Goal: Transaction & Acquisition: Purchase product/service

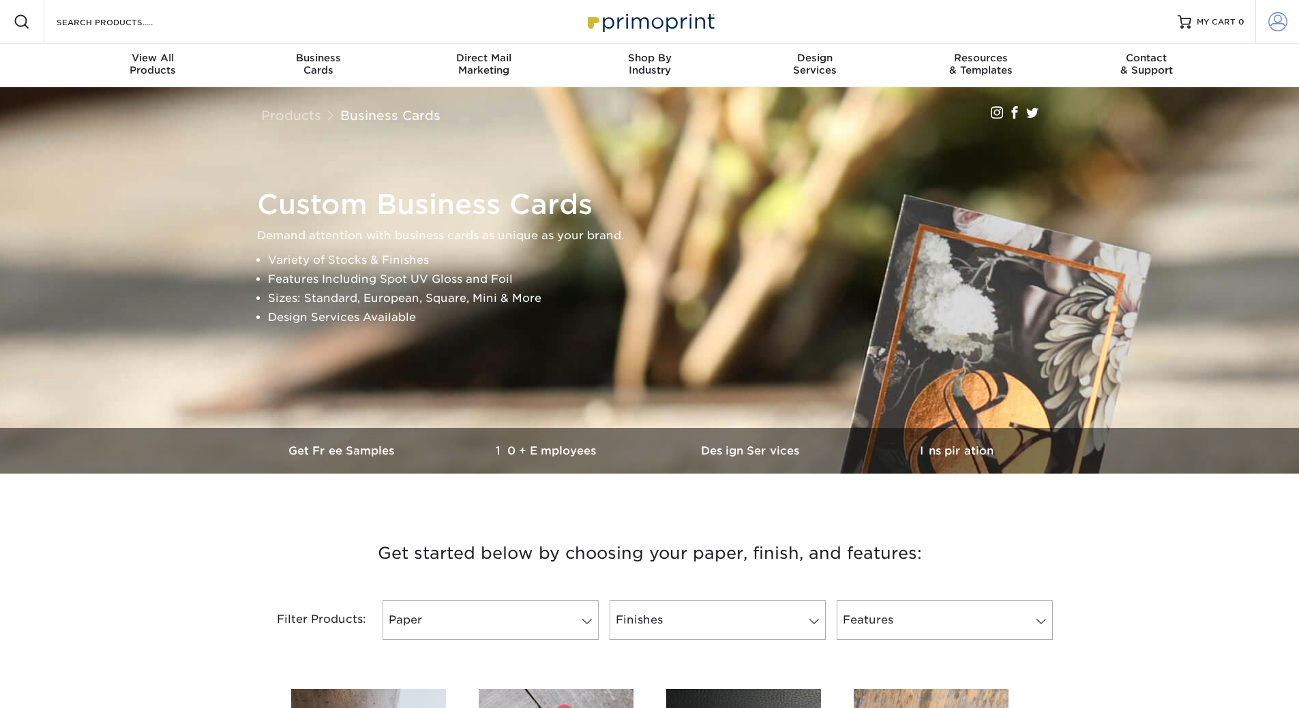
click at [1276, 24] on span at bounding box center [1277, 21] width 19 height 19
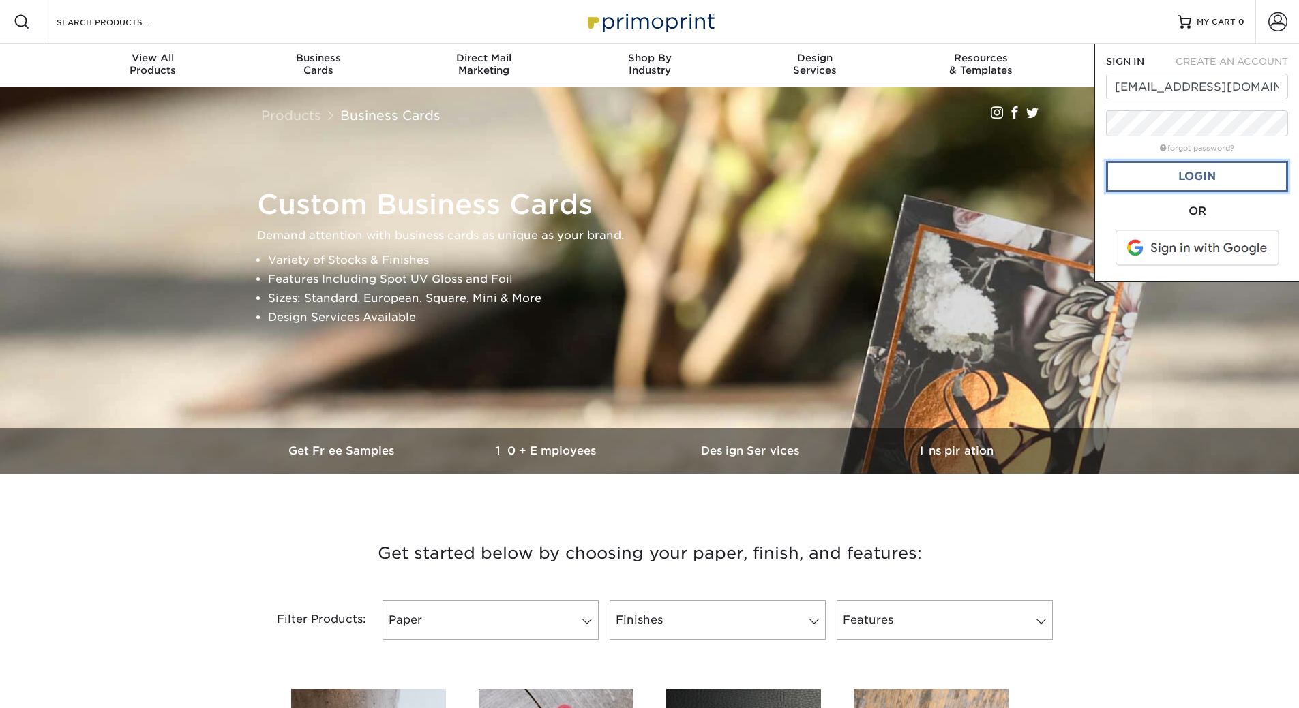
click at [1201, 183] on link "Login" at bounding box center [1197, 176] width 182 height 31
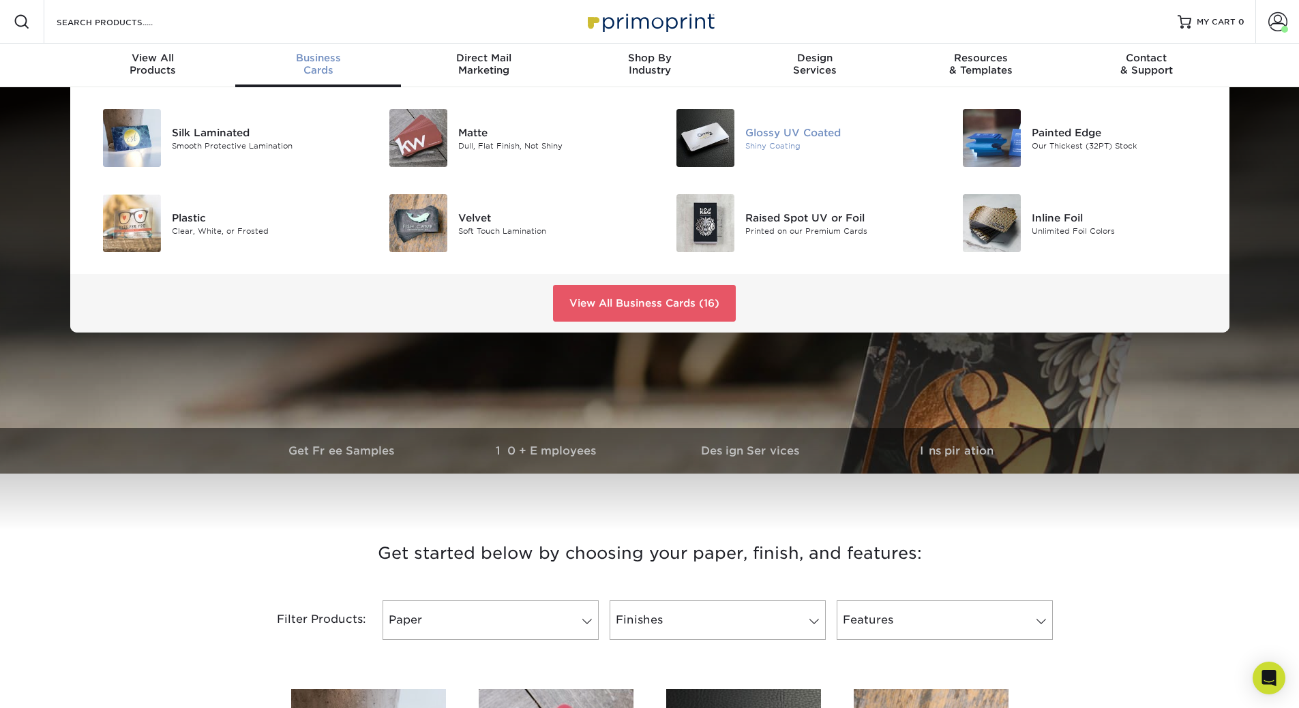
click at [769, 140] on div "Shiny Coating" at bounding box center [835, 146] width 181 height 12
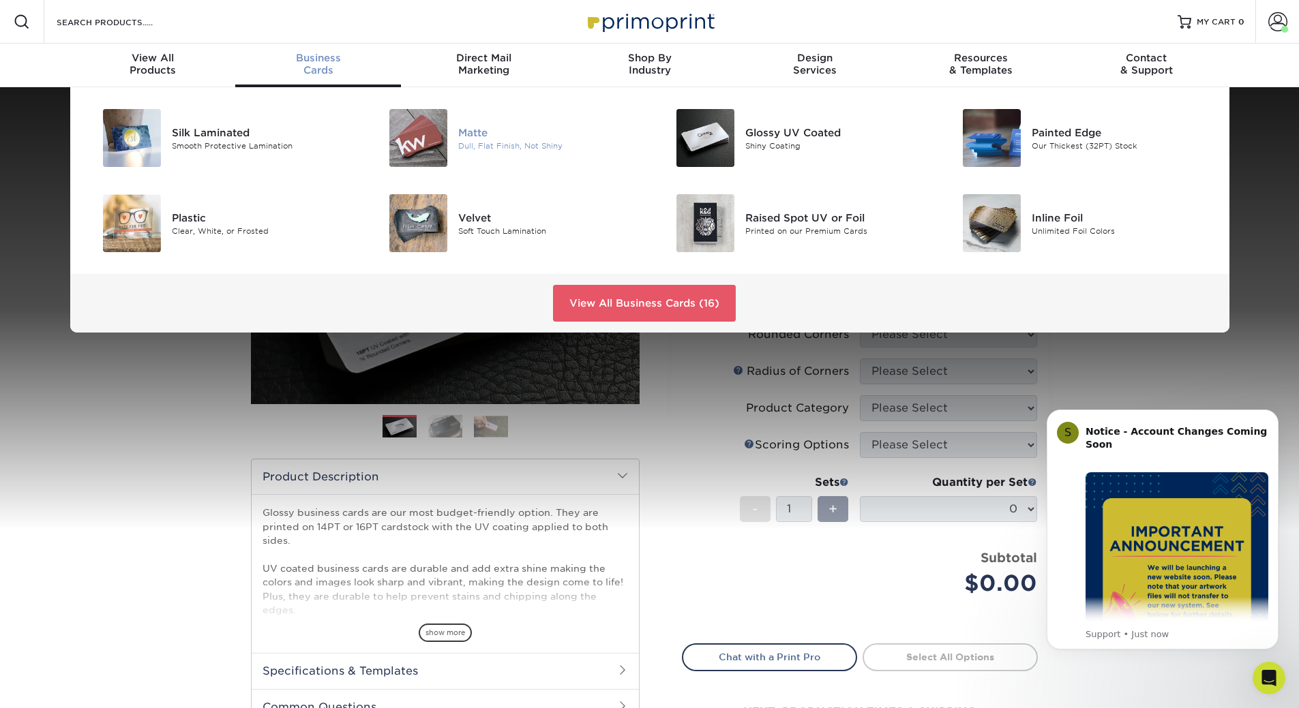
click at [507, 133] on div "Matte" at bounding box center [548, 132] width 181 height 15
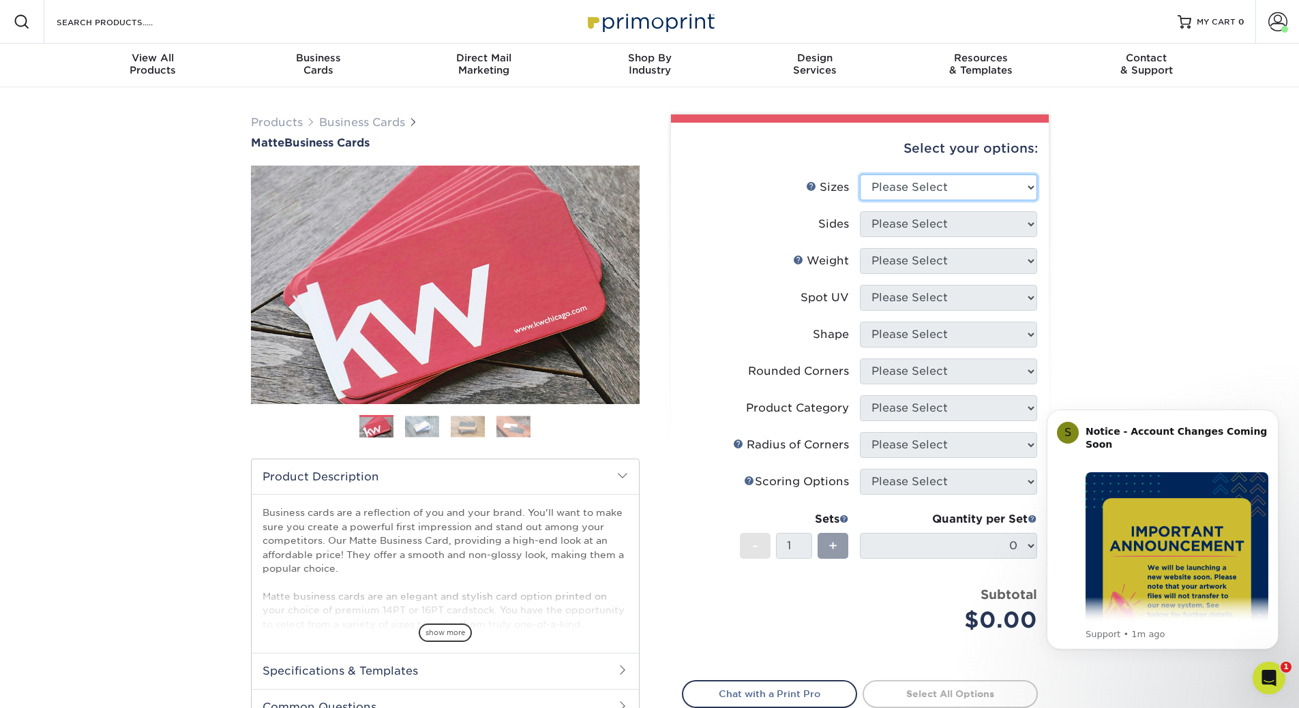
click at [891, 188] on select "Please Select 1.5" x 3.5" - Mini 1.75" x 3.5" - Mini 2" x 2" - Square 2" x 3" -…" at bounding box center [948, 188] width 177 height 26
select select "2.00x3.50"
click at [860, 175] on select "Please Select 1.5" x 3.5" - Mini 1.75" x 3.5" - Mini 2" x 2" - Square 2" x 3" -…" at bounding box center [948, 188] width 177 height 26
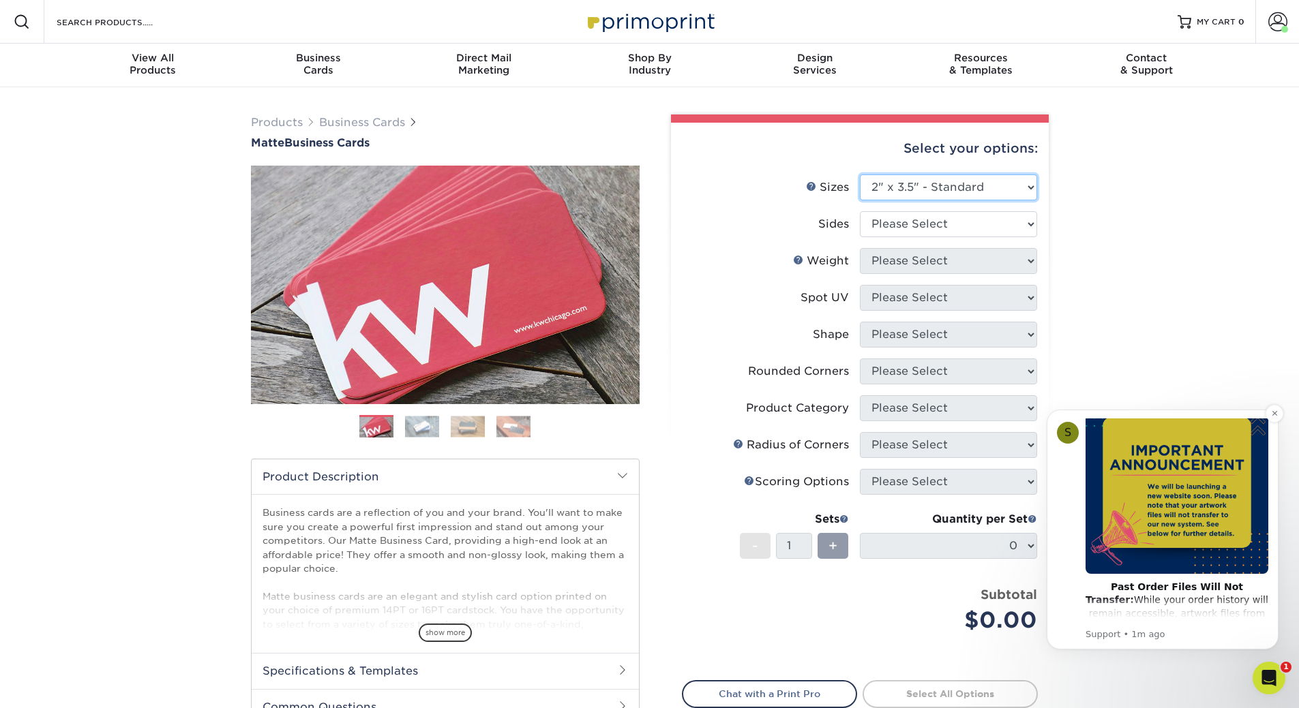
scroll to position [114, 0]
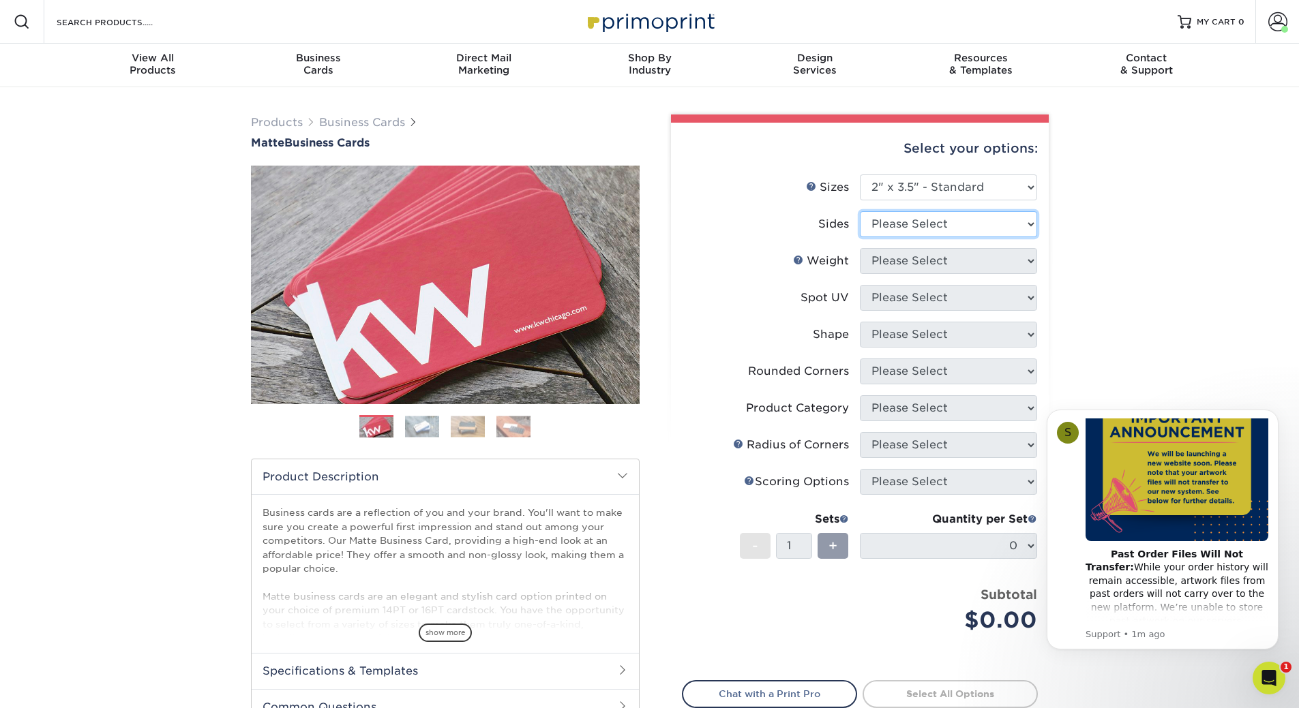
click at [925, 219] on select "Please Select Print Both Sides Print Front Only" at bounding box center [948, 224] width 177 height 26
select select "13abbda7-1d64-4f25-8bb2-c179b224825d"
click at [860, 211] on select "Please Select Print Both Sides Print Front Only" at bounding box center [948, 224] width 177 height 26
click at [898, 269] on select "Please Select 16PT 14PT" at bounding box center [948, 261] width 177 height 26
select select "16PT"
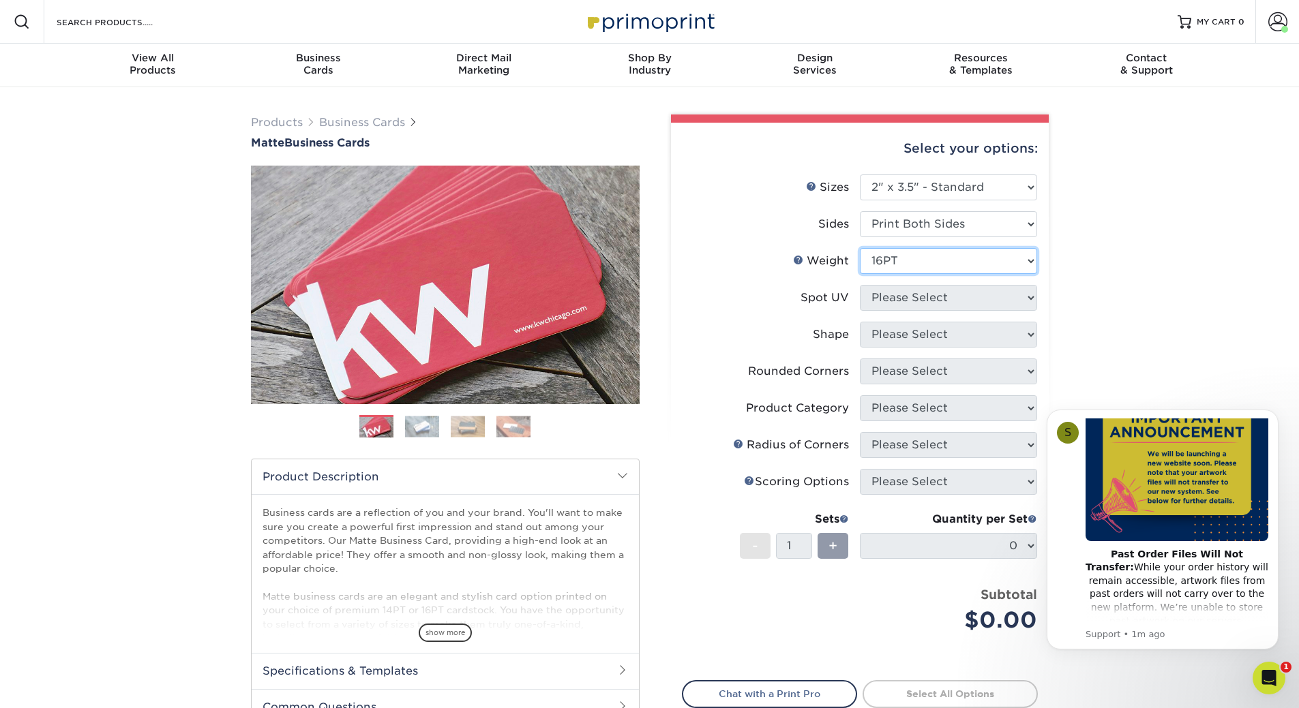
click at [860, 248] on select "Please Select 16PT 14PT" at bounding box center [948, 261] width 177 height 26
click at [890, 298] on select "Please Select No Spot UV Front and Back (Both Sides) Front Only Back Only" at bounding box center [948, 298] width 177 height 26
select select "3"
click at [860, 285] on select "Please Select No Spot UV Front and Back (Both Sides) Front Only Back Only" at bounding box center [948, 298] width 177 height 26
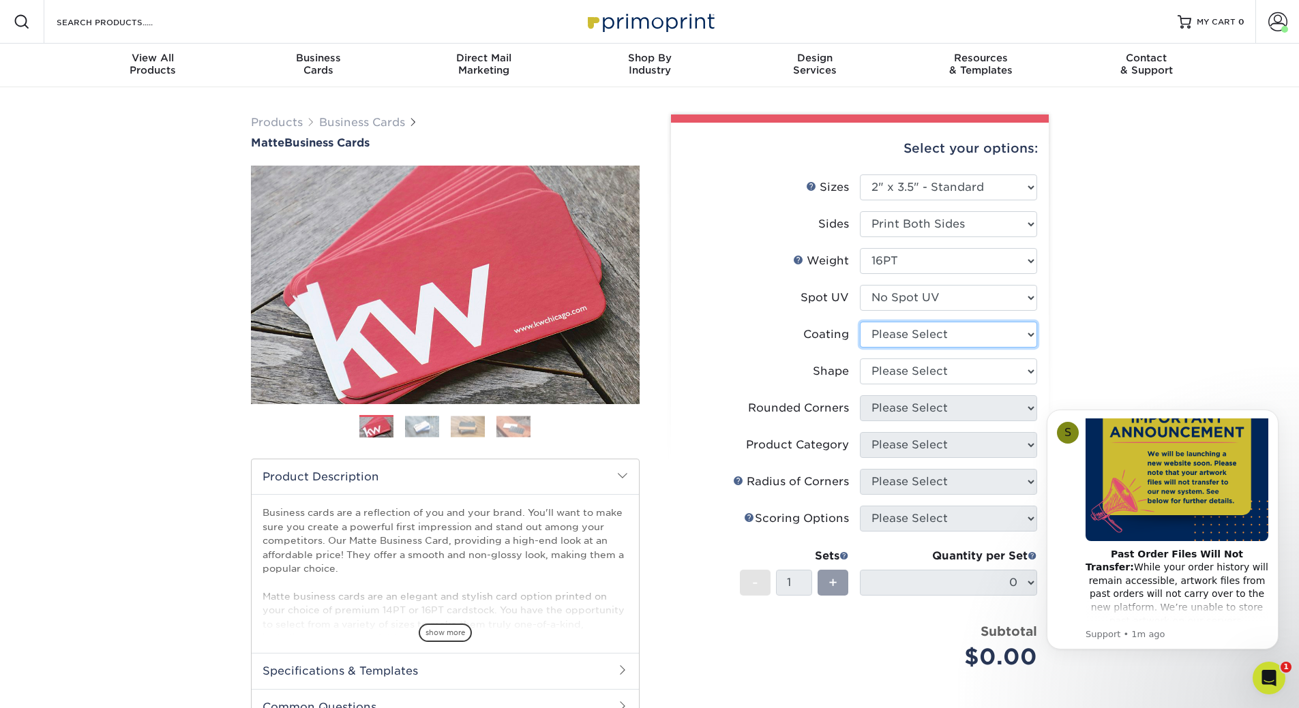
click at [890, 329] on select at bounding box center [948, 335] width 177 height 26
select select "121bb7b5-3b4d-429f-bd8d-bbf80e953313"
click at [860, 322] on select at bounding box center [948, 335] width 177 height 26
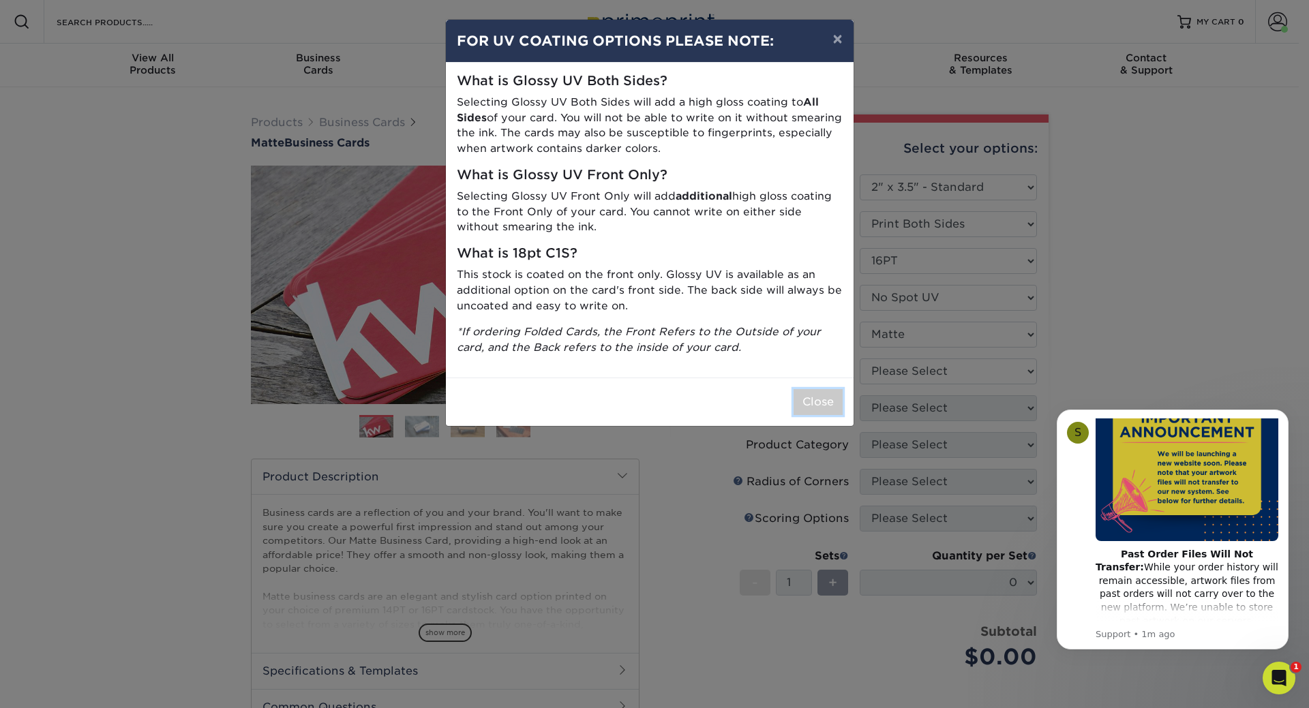
click at [837, 401] on button "Close" at bounding box center [818, 402] width 49 height 26
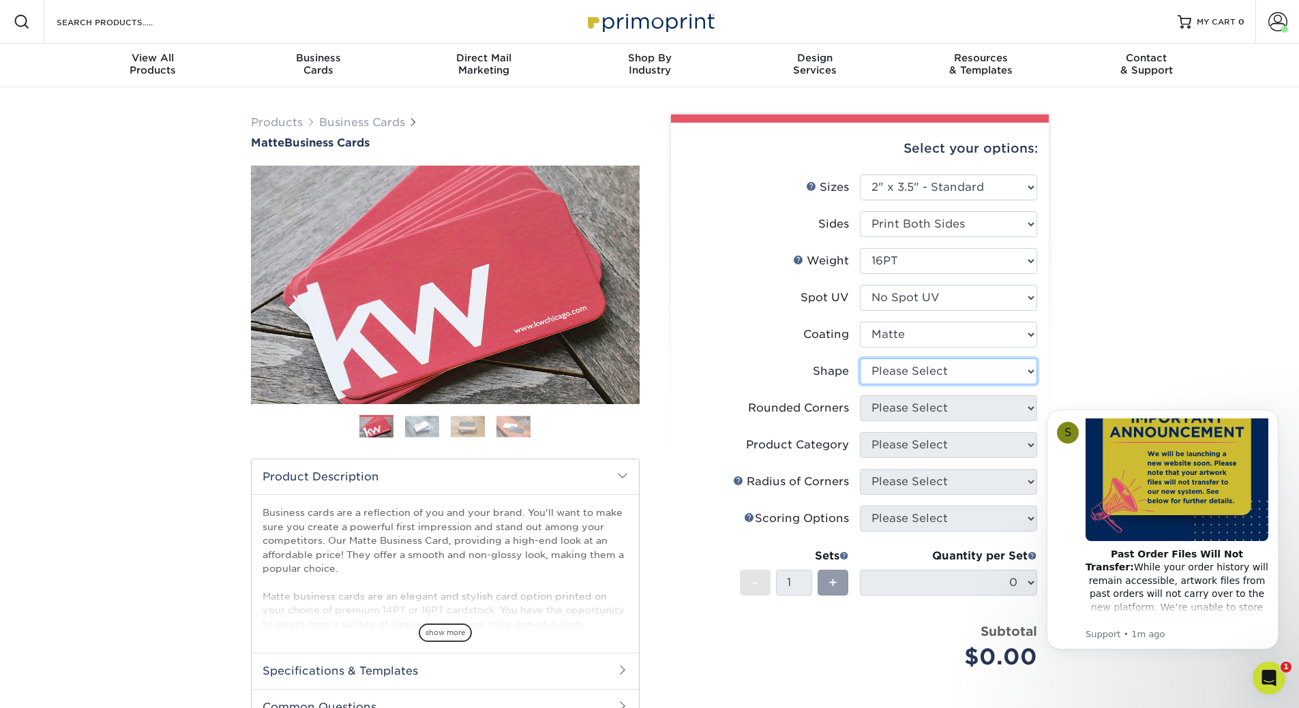
drag, startPoint x: 894, startPoint y: 372, endPoint x: 897, endPoint y: 380, distance: 8.6
click at [894, 372] on select "Please Select Standard Oval" at bounding box center [948, 372] width 177 height 26
select select "standard"
click at [860, 359] on select "Please Select Standard Oval" at bounding box center [948, 372] width 177 height 26
click at [882, 406] on select "Please Select Yes - Round 2 Corners Yes - Round 4 Corners No" at bounding box center [948, 408] width 177 height 26
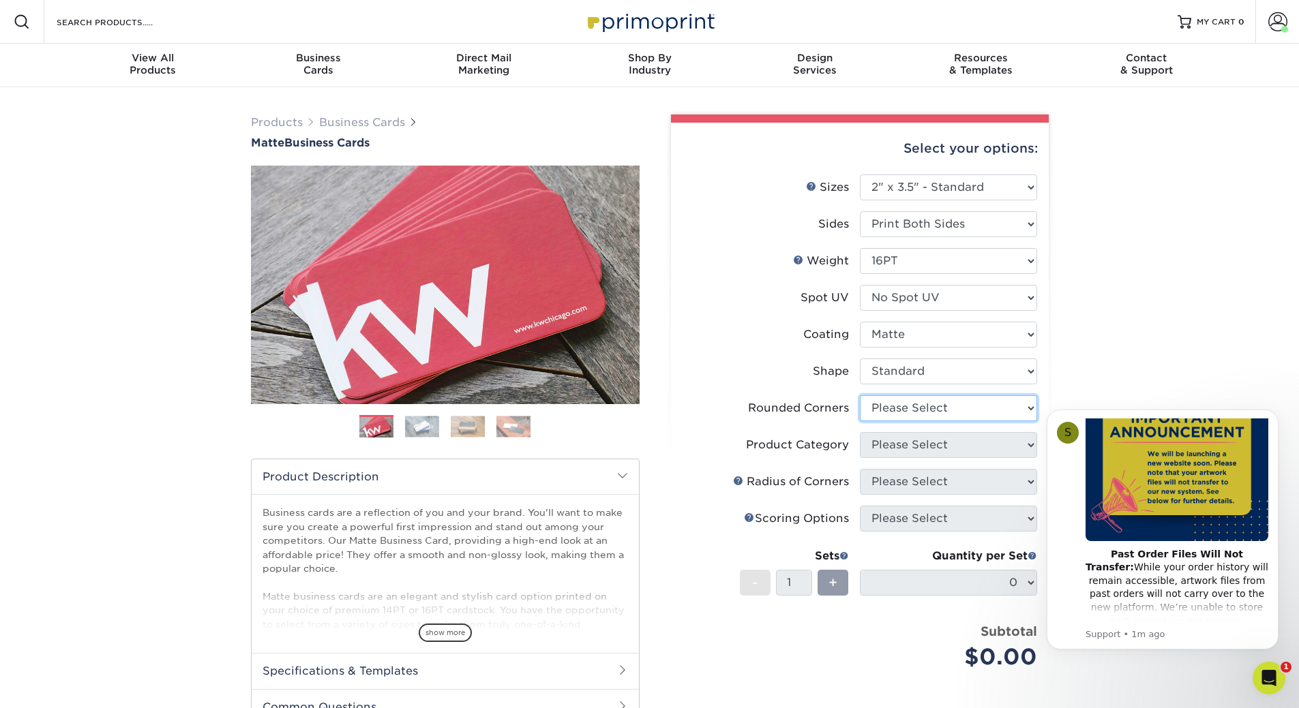
select select "0"
click at [860, 395] on select "Please Select Yes - Round 2 Corners Yes - Round 4 Corners No" at bounding box center [948, 408] width 177 height 26
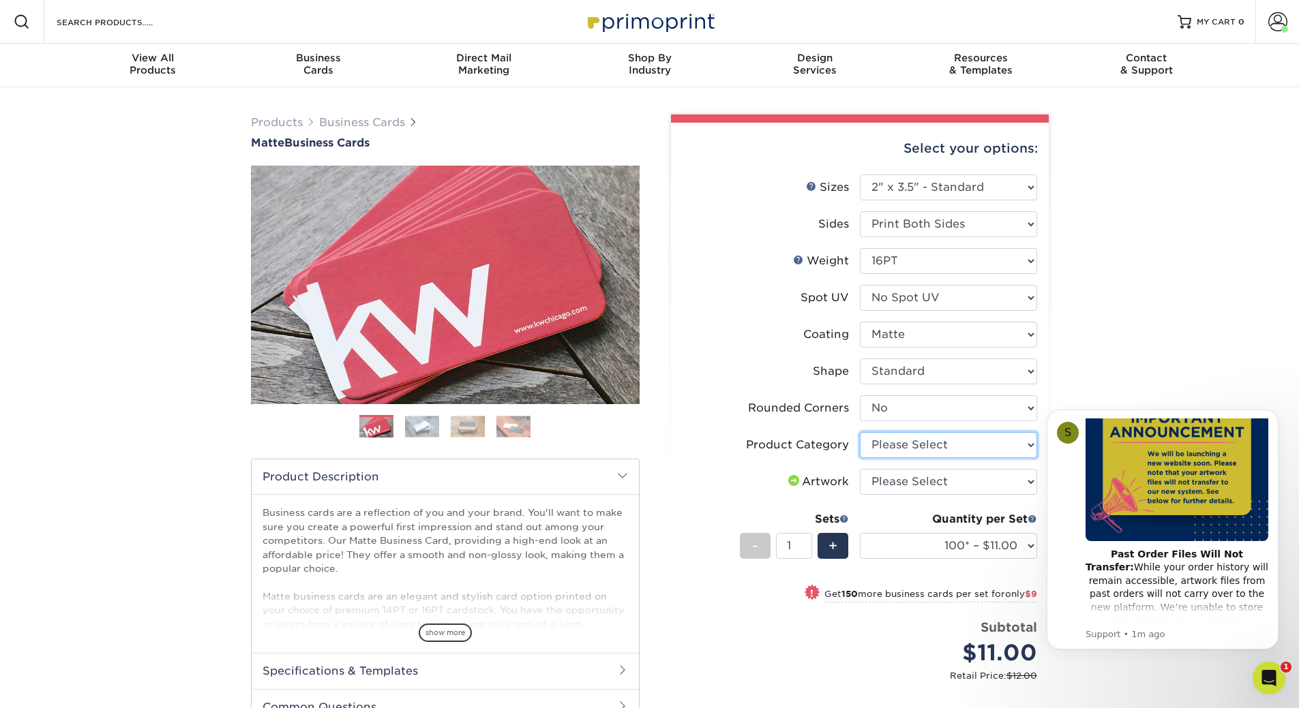
click at [896, 443] on select "Please Select Business Cards" at bounding box center [948, 445] width 177 height 26
select select "3b5148f1-0588-4f88-a218-97bcfdce65c1"
click at [860, 432] on select "Please Select Business Cards" at bounding box center [948, 445] width 177 height 26
click at [898, 484] on select "Please Select I will upload files I need a design - $100" at bounding box center [948, 482] width 177 height 26
select select "upload"
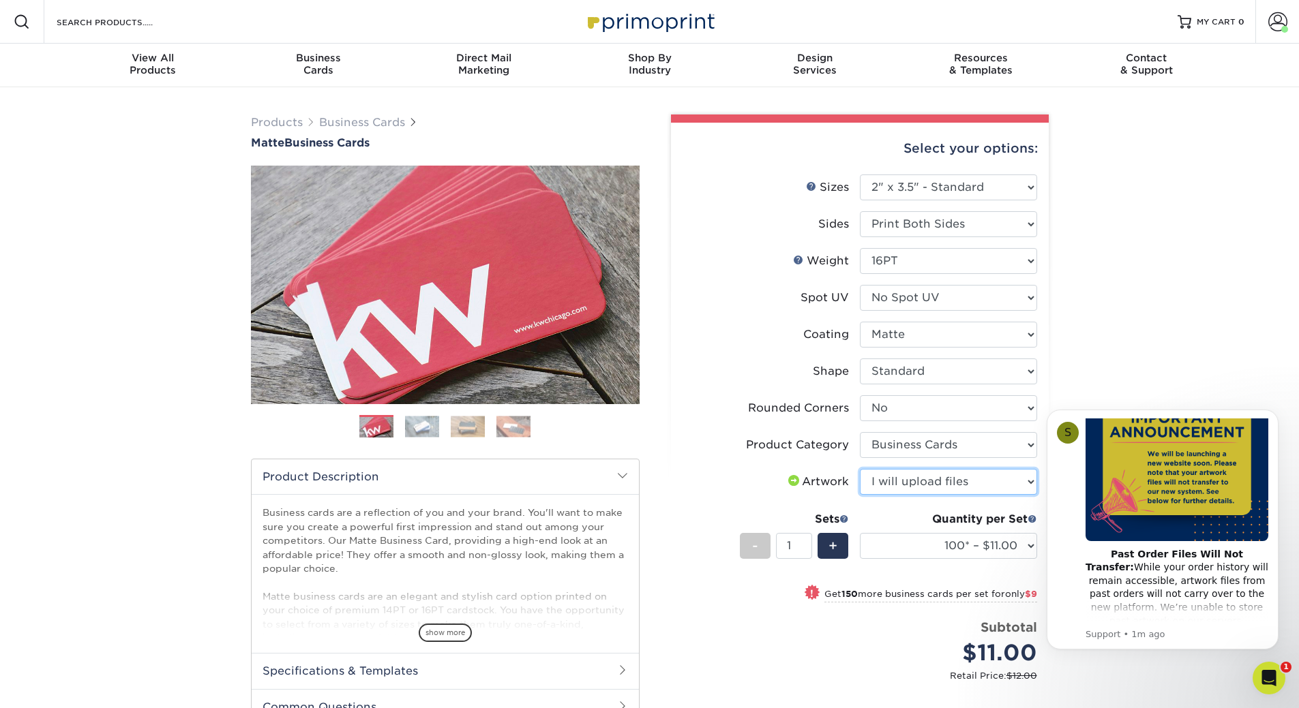
click at [860, 469] on select "Please Select I will upload files I need a design - $100" at bounding box center [948, 482] width 177 height 26
click at [909, 539] on select "100* – $11.00 250* – $20.00 500 – $39.00 1000 – $49.00 2500 – $87.00 5000 – $16…" at bounding box center [948, 546] width 177 height 26
select select "500 – $39.00"
click at [860, 533] on select "100* – $11.00 250* – $20.00 500 – $39.00 1000 – $49.00 2500 – $87.00 5000 – $16…" at bounding box center [948, 546] width 177 height 26
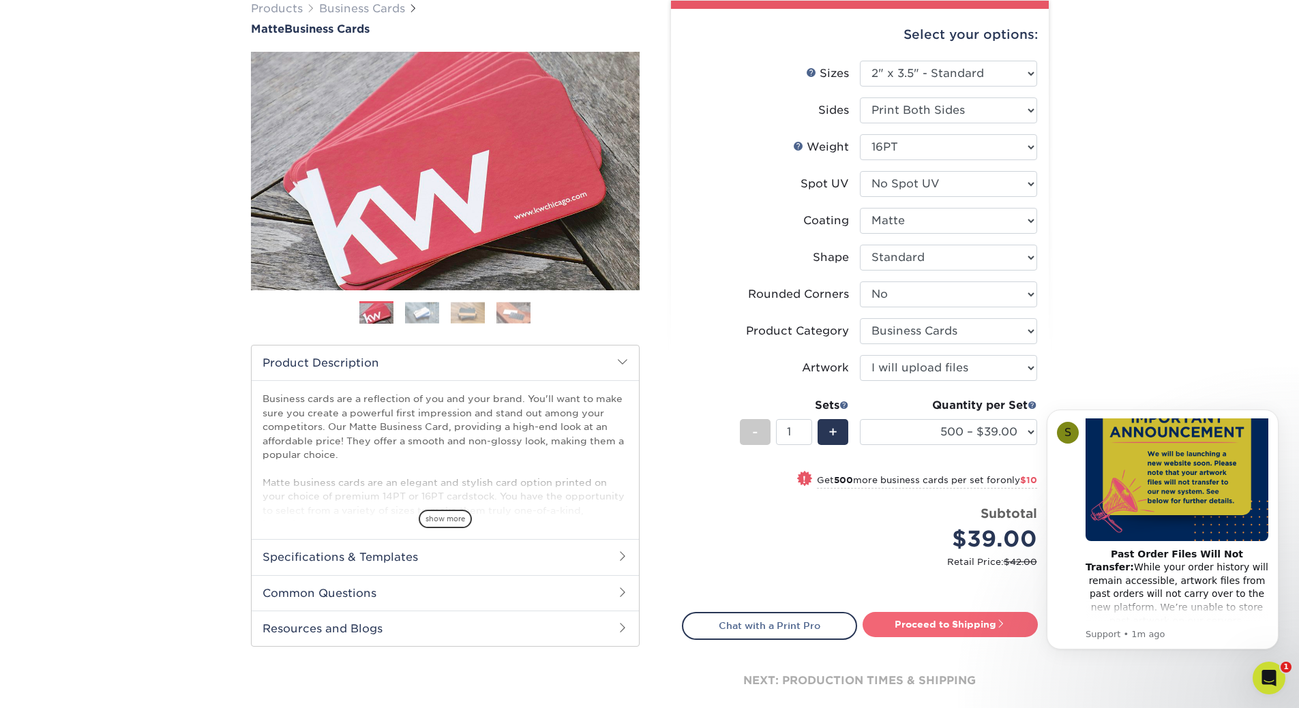
click at [955, 624] on link "Proceed to Shipping" at bounding box center [949, 624] width 175 height 25
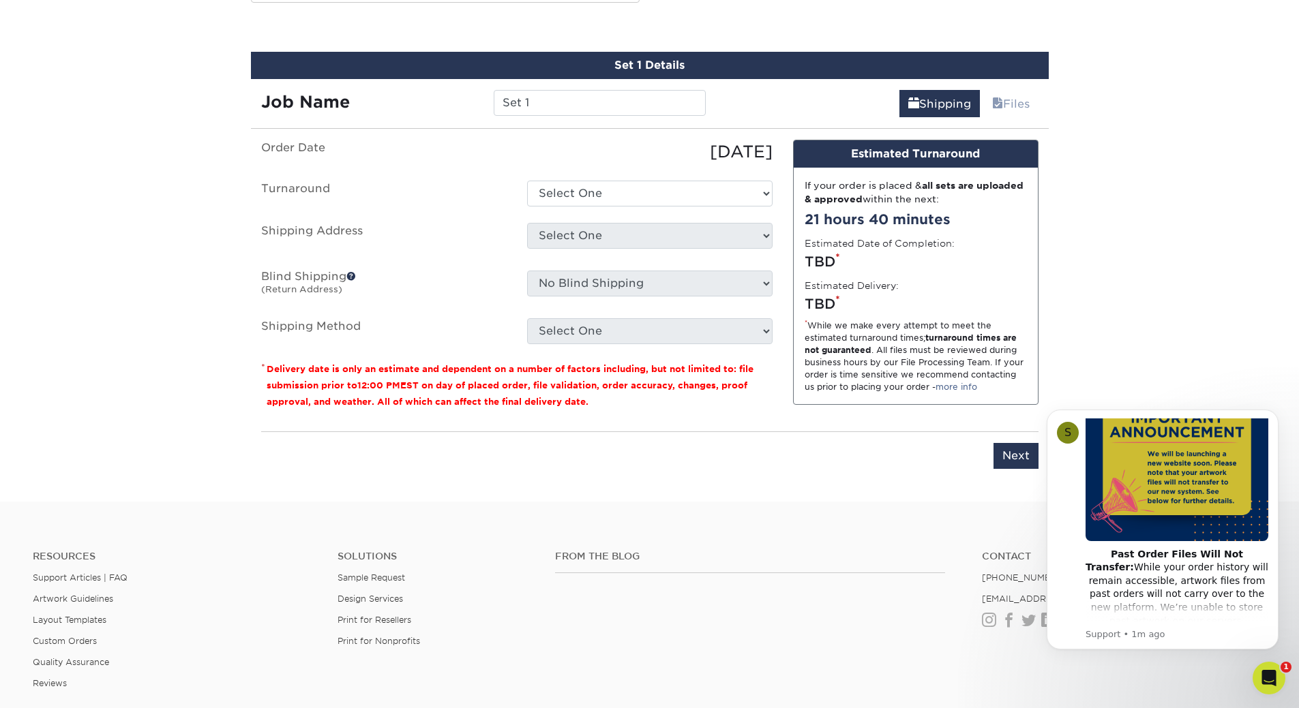
scroll to position [764, 0]
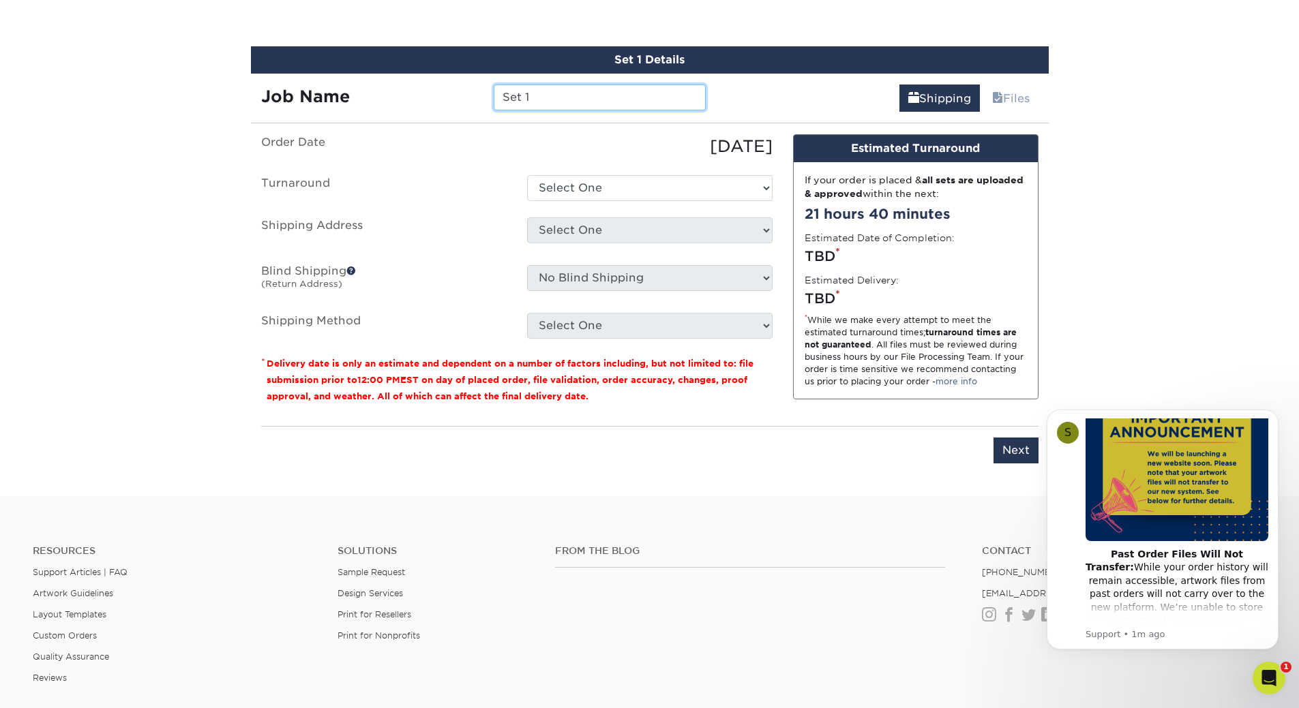
drag, startPoint x: 549, startPoint y: 93, endPoint x: 474, endPoint y: 91, distance: 75.0
click at [474, 91] on div "Job Name Set 1" at bounding box center [484, 98] width 466 height 26
type input "Sootstack - [PERSON_NAME]"
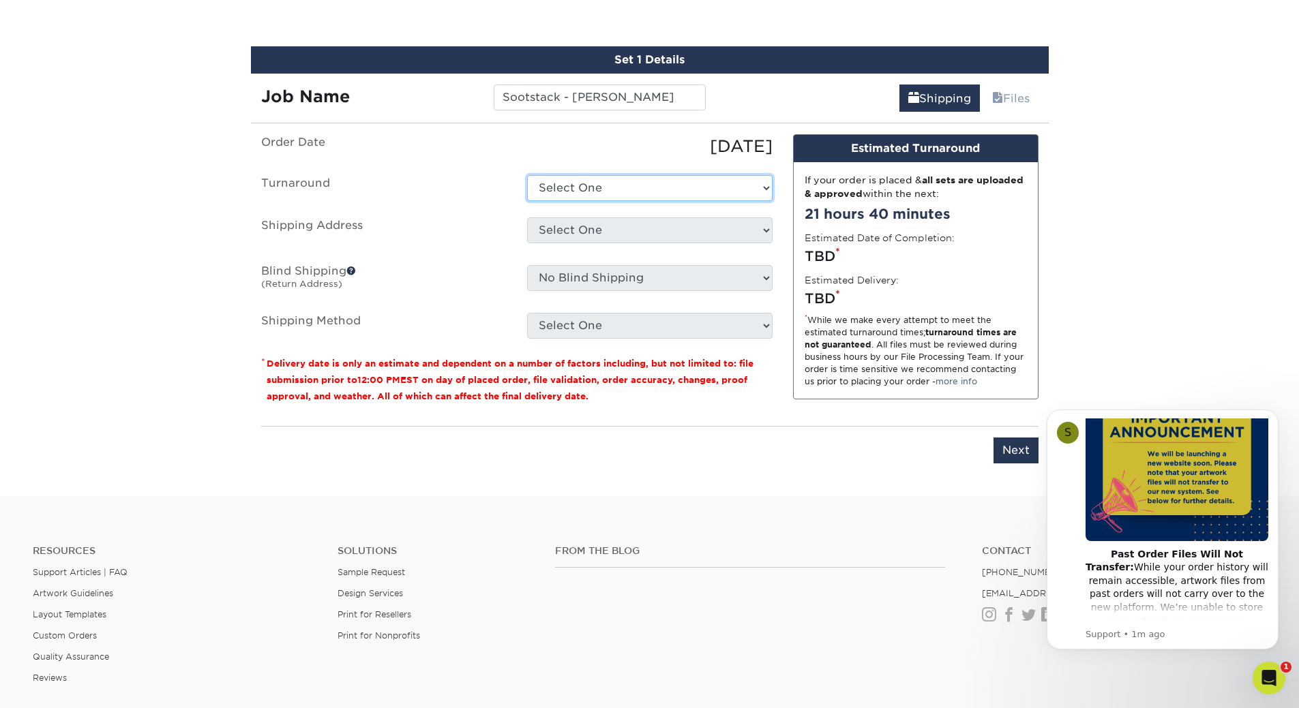
click at [547, 190] on select "Select One 2-4 Business Days 2 Day Next Business Day" at bounding box center [649, 188] width 245 height 26
select select "537feecc-bbf3-4c5a-82cb-a8dbf54f53c4"
click at [527, 175] on select "Select One 2-4 Business Days 2 Day Next Business Day" at bounding box center [649, 188] width 245 height 26
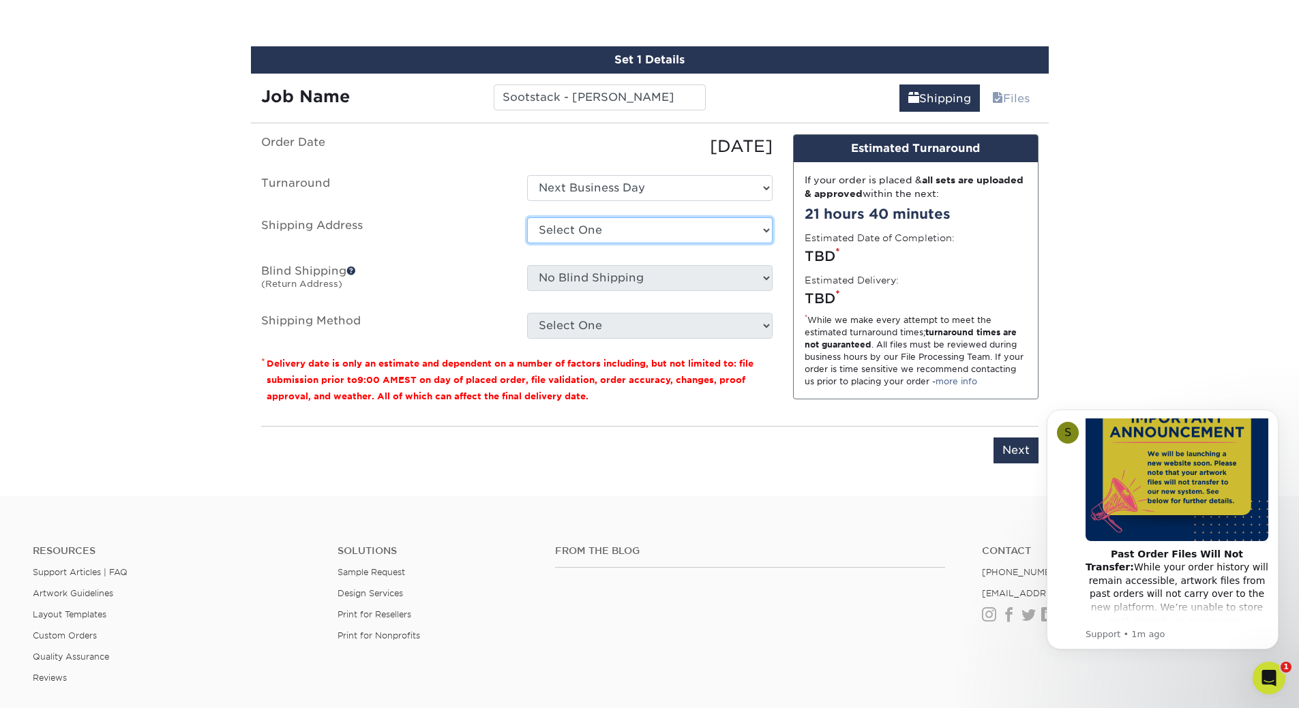
click at [580, 231] on select "Select One BrainBKT Graphics HOB - Block HOB - Lamle Neural Payments + Add New …" at bounding box center [649, 230] width 245 height 26
select select "218452"
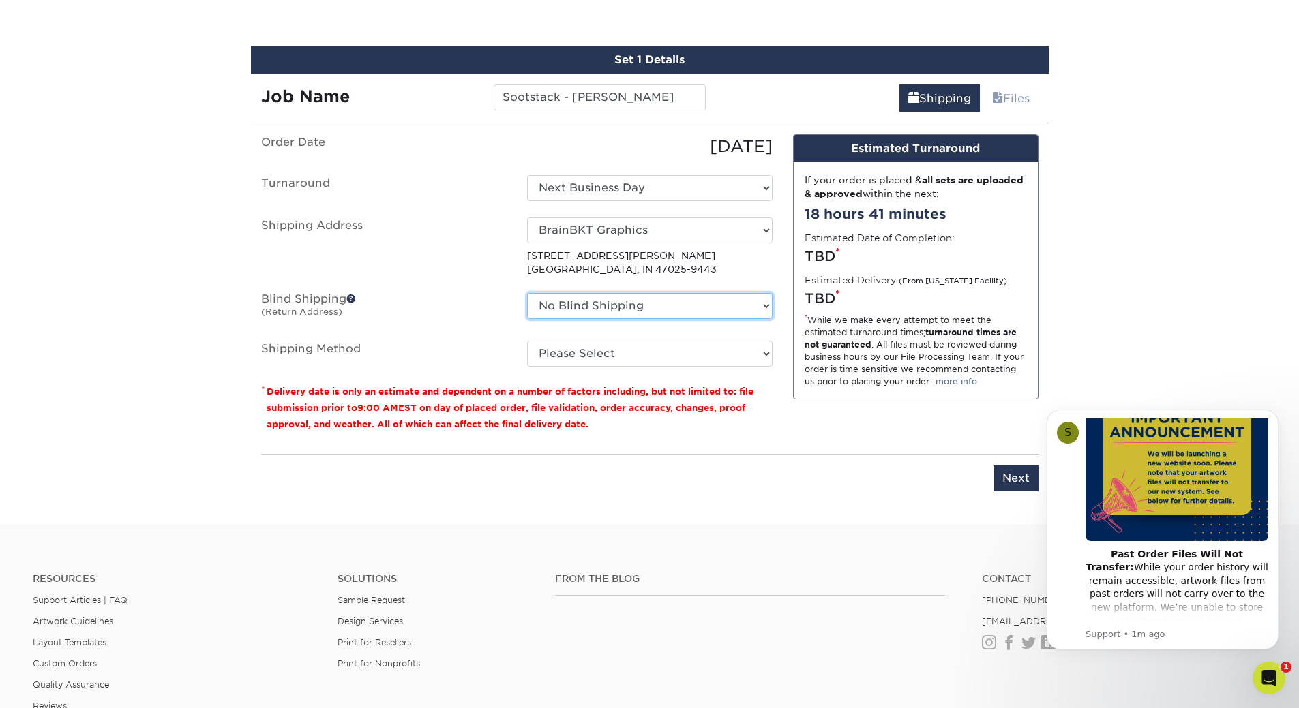
click at [580, 307] on select "No Blind Shipping BrainBKT Graphics HOB - Block HOB - Lamle Neural Payments + A…" at bounding box center [649, 306] width 245 height 26
select select "218452"
click at [527, 293] on select "No Blind Shipping BrainBKT Graphics HOB - Block HOB - Lamle Neural Payments + A…" at bounding box center [649, 306] width 245 height 26
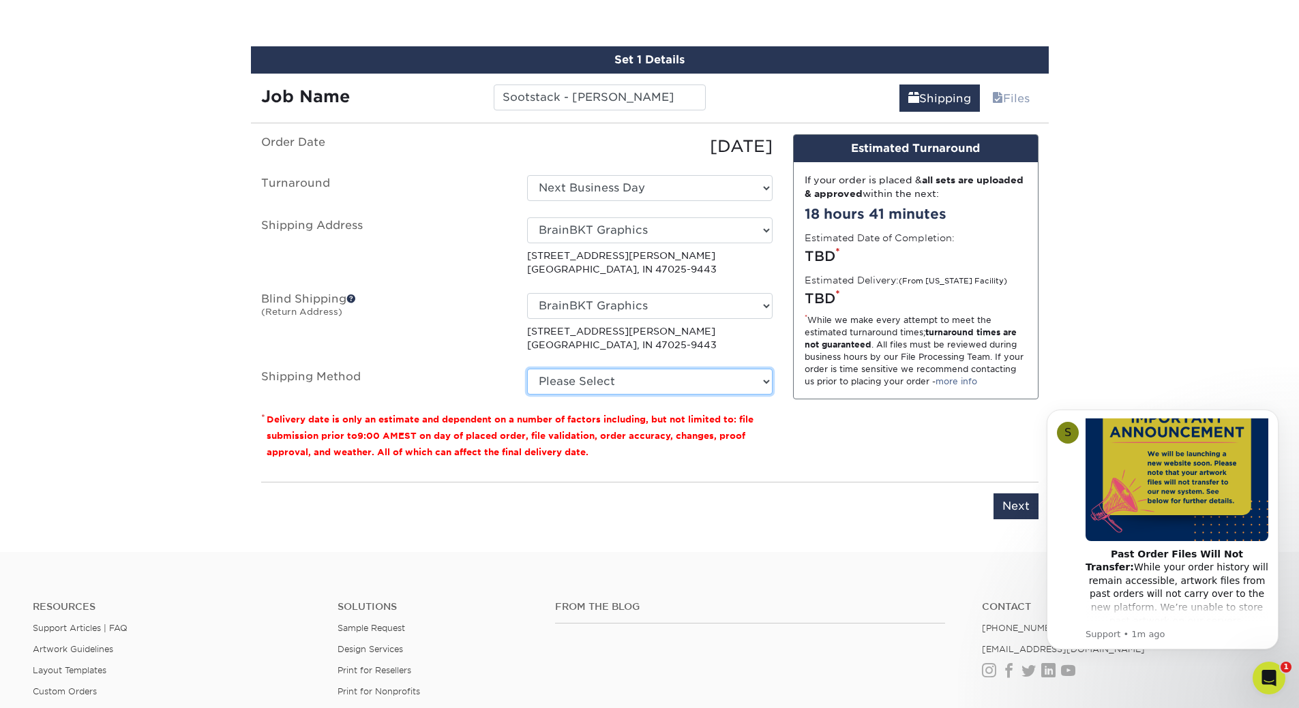
drag, startPoint x: 564, startPoint y: 383, endPoint x: 572, endPoint y: 385, distance: 7.8
click at [564, 383] on select "Please Select Ground Shipping (+$8.96) 3 Day Shipping Service (+$18.73) 2 Day A…" at bounding box center [649, 382] width 245 height 26
select select "03"
click at [527, 369] on select "Please Select Ground Shipping (+$8.96) 3 Day Shipping Service (+$18.73) 2 Day A…" at bounding box center [649, 382] width 245 height 26
click at [1276, 409] on button "Dismiss notification" at bounding box center [1274, 414] width 18 height 18
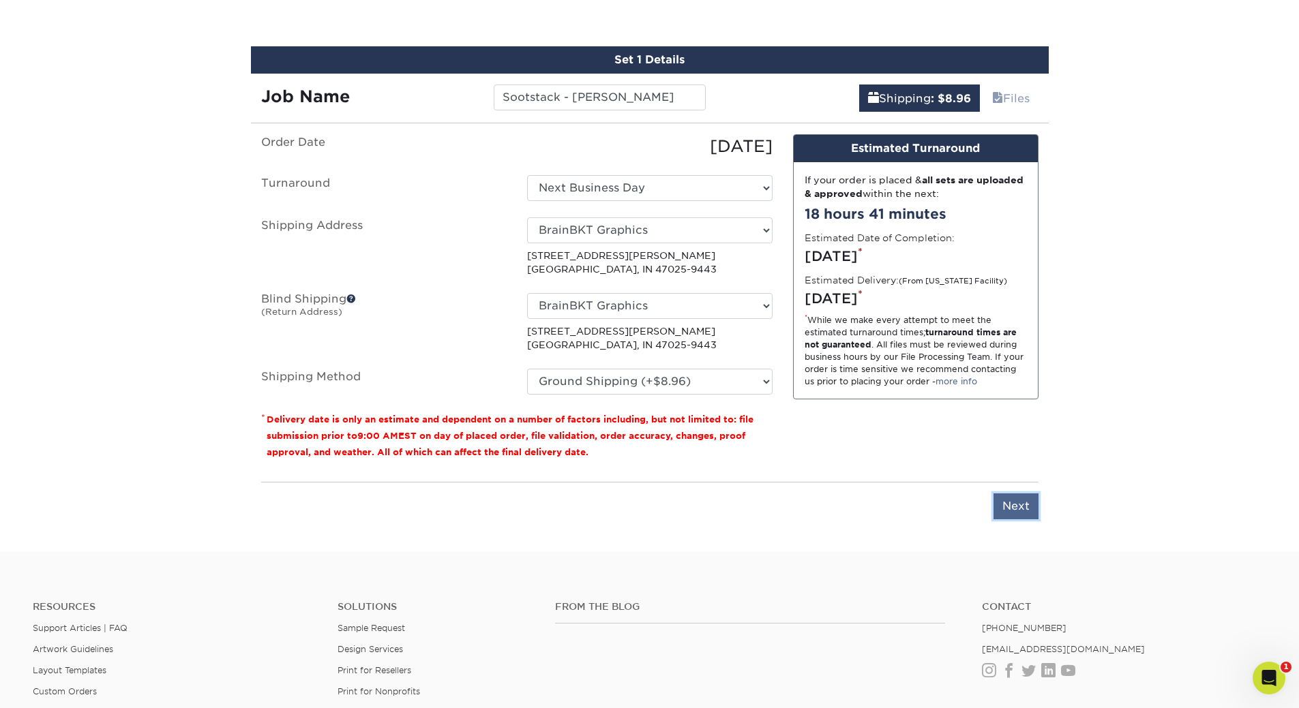
click at [1007, 496] on input "Next" at bounding box center [1015, 507] width 45 height 26
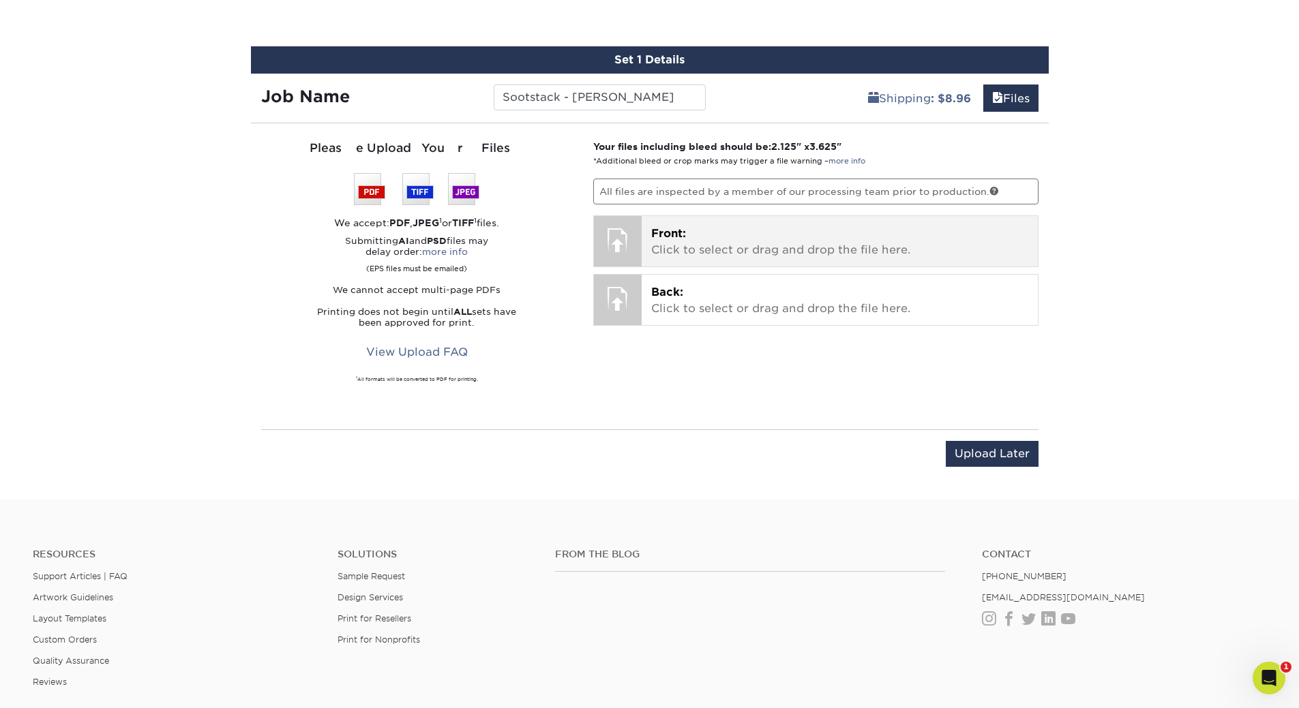
click at [669, 245] on p "Front: Click to select or drag and drop the file here." at bounding box center [839, 242] width 377 height 33
click at [683, 236] on span "Front:" at bounding box center [668, 233] width 35 height 13
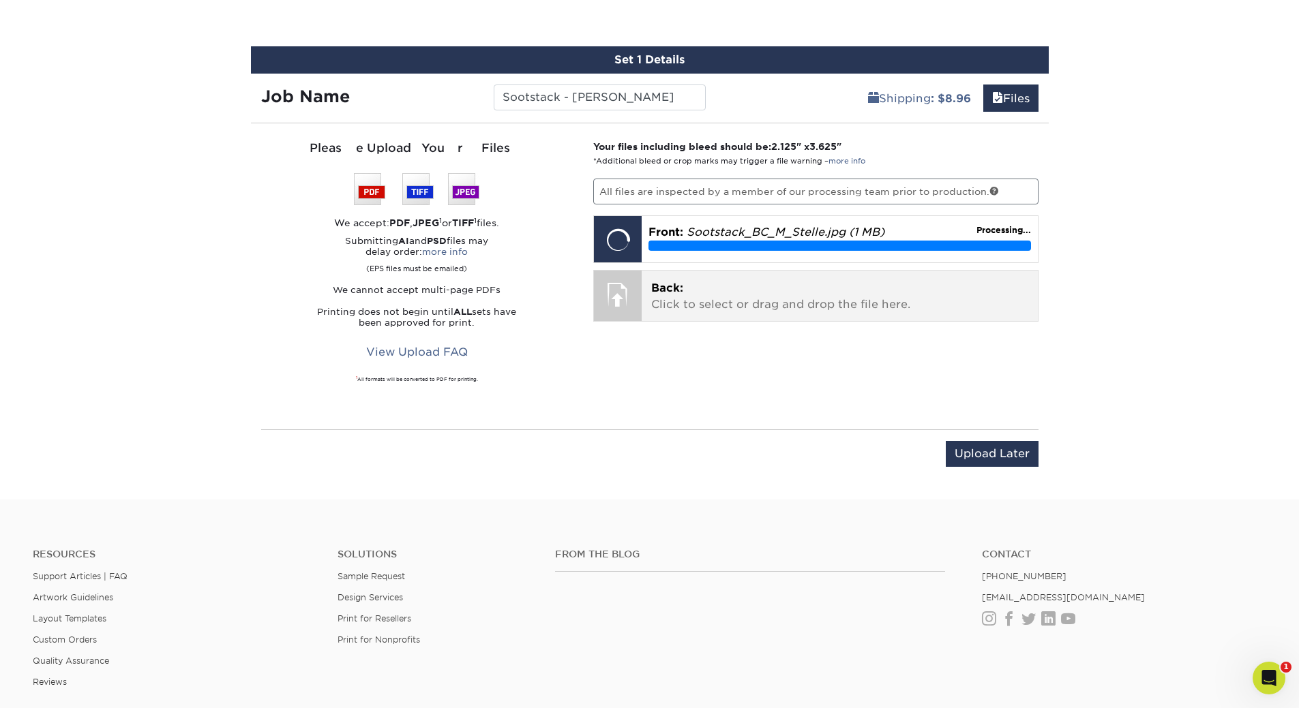
click at [672, 288] on span "Back:" at bounding box center [667, 288] width 32 height 13
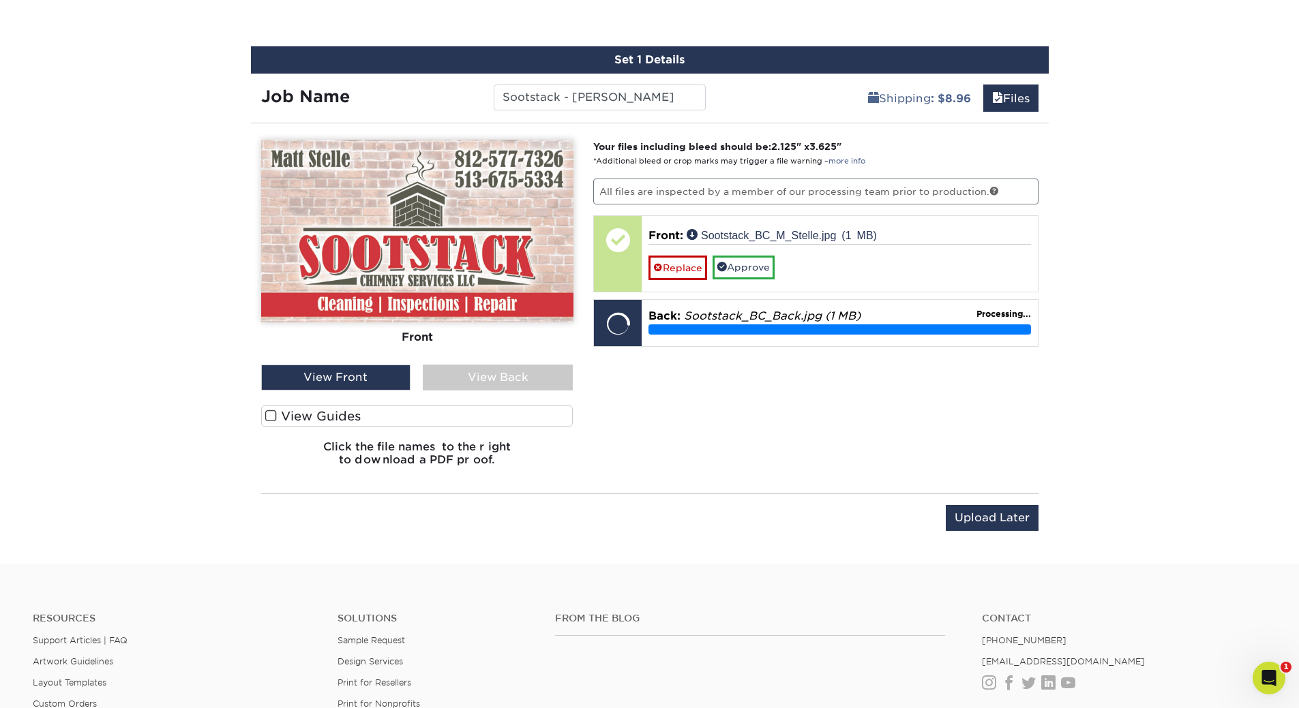
click at [267, 416] on span at bounding box center [271, 416] width 12 height 13
click at [0, 0] on input "View Guides" at bounding box center [0, 0] width 0 height 0
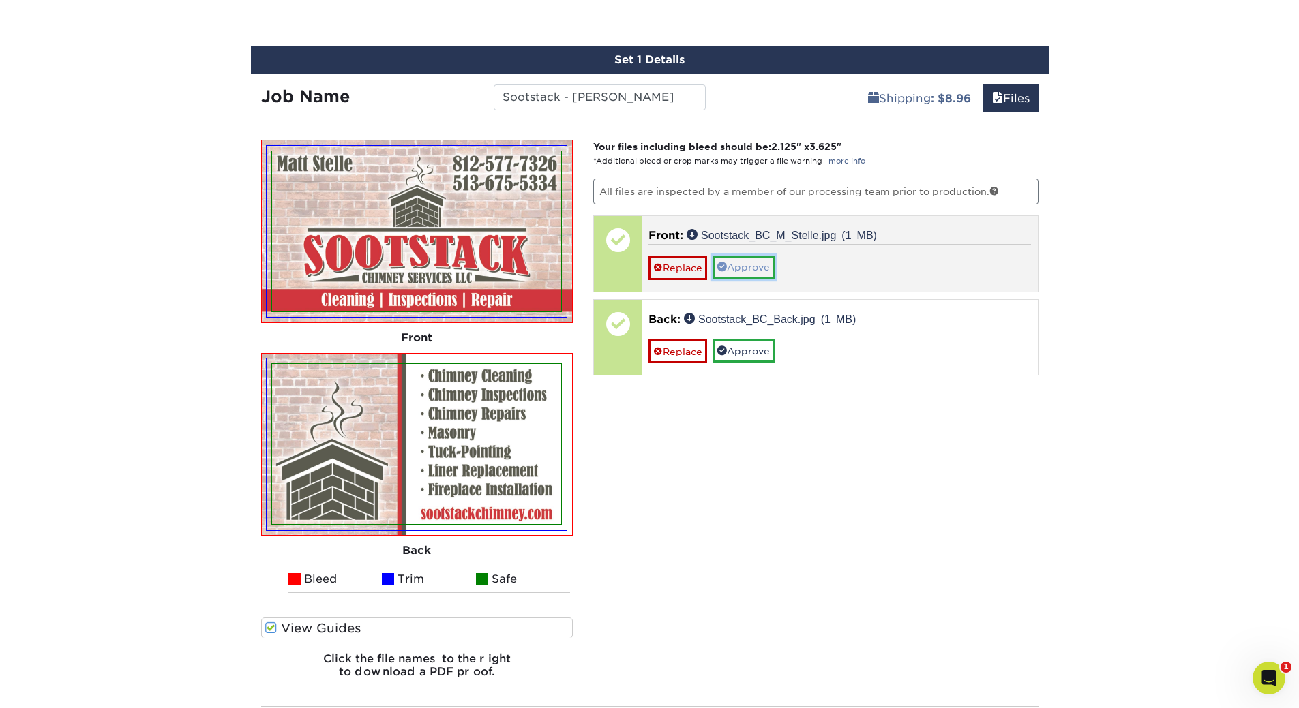
click at [735, 265] on link "Approve" at bounding box center [743, 267] width 62 height 23
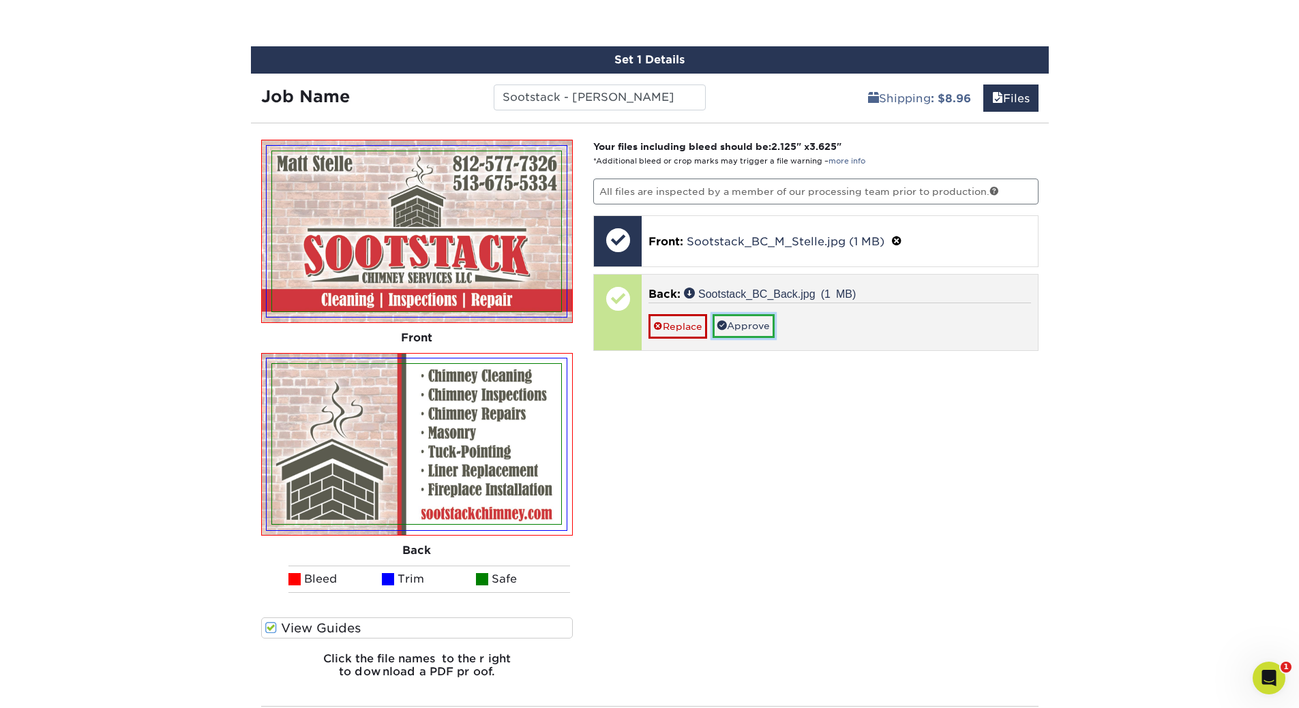
click at [744, 315] on link "Approve" at bounding box center [743, 325] width 62 height 23
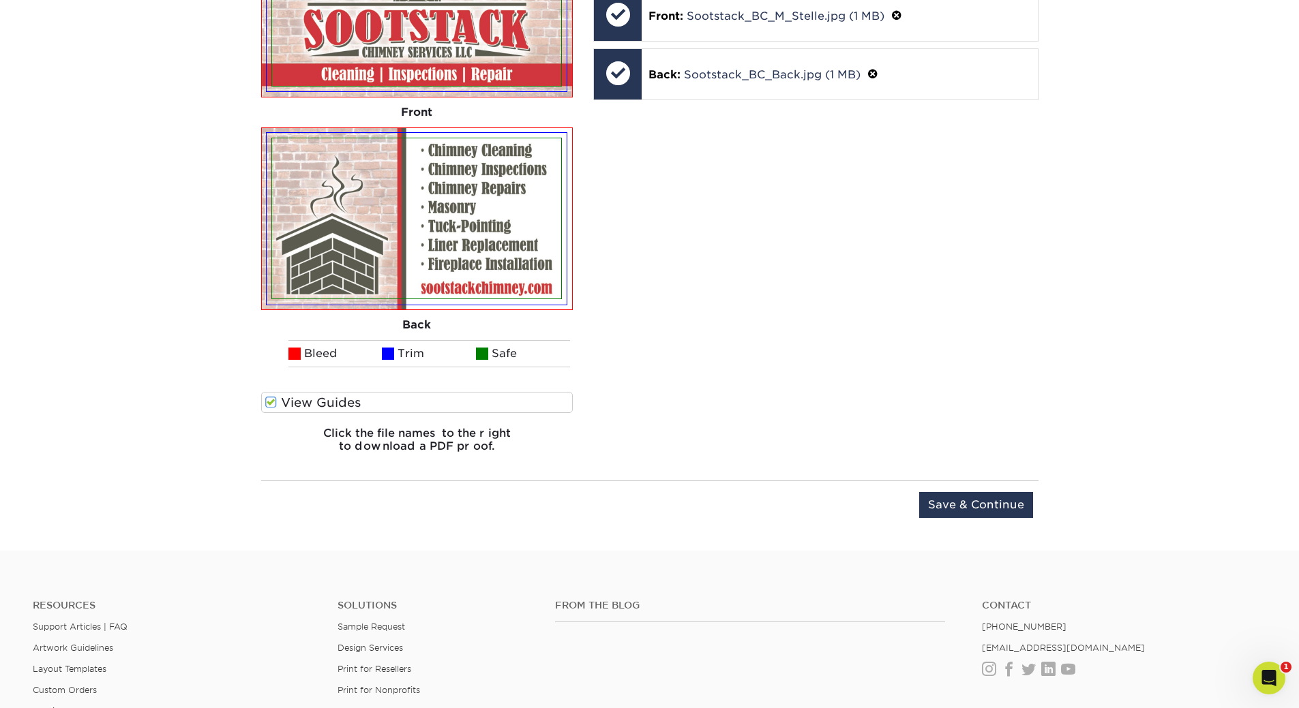
scroll to position [991, 0]
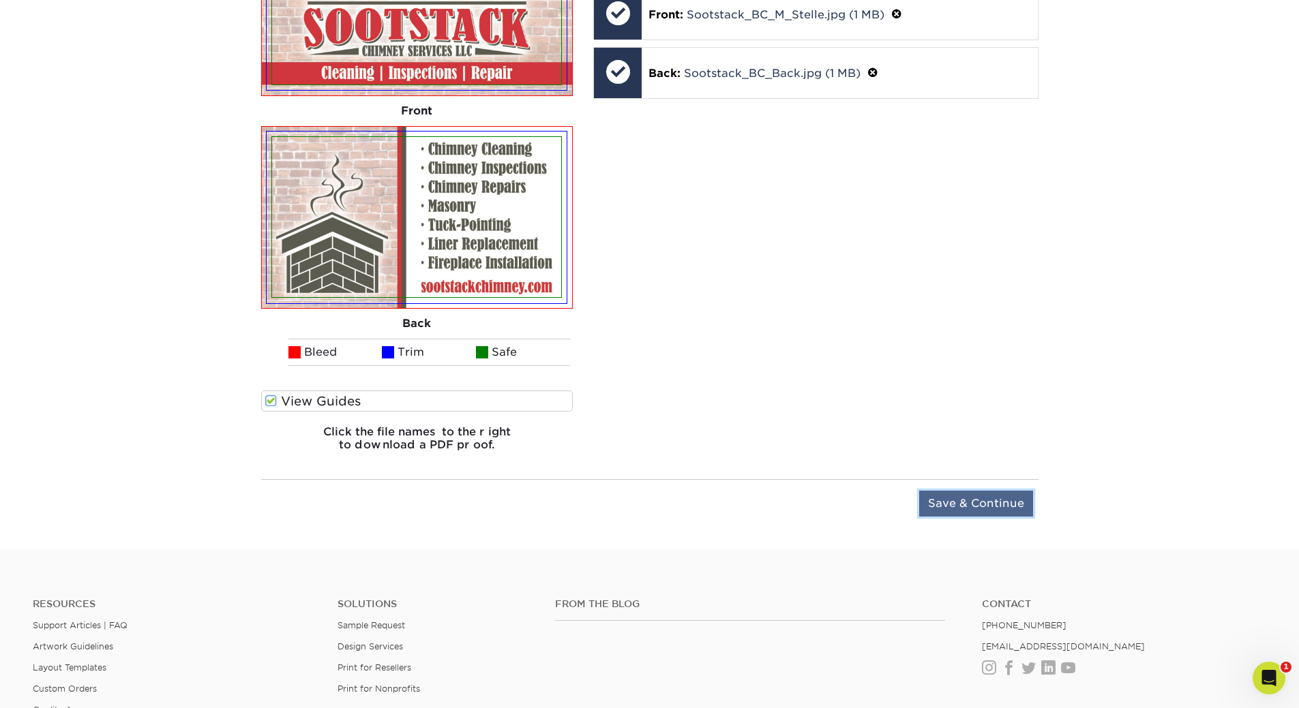
click at [974, 498] on input "Save & Continue" at bounding box center [976, 504] width 114 height 26
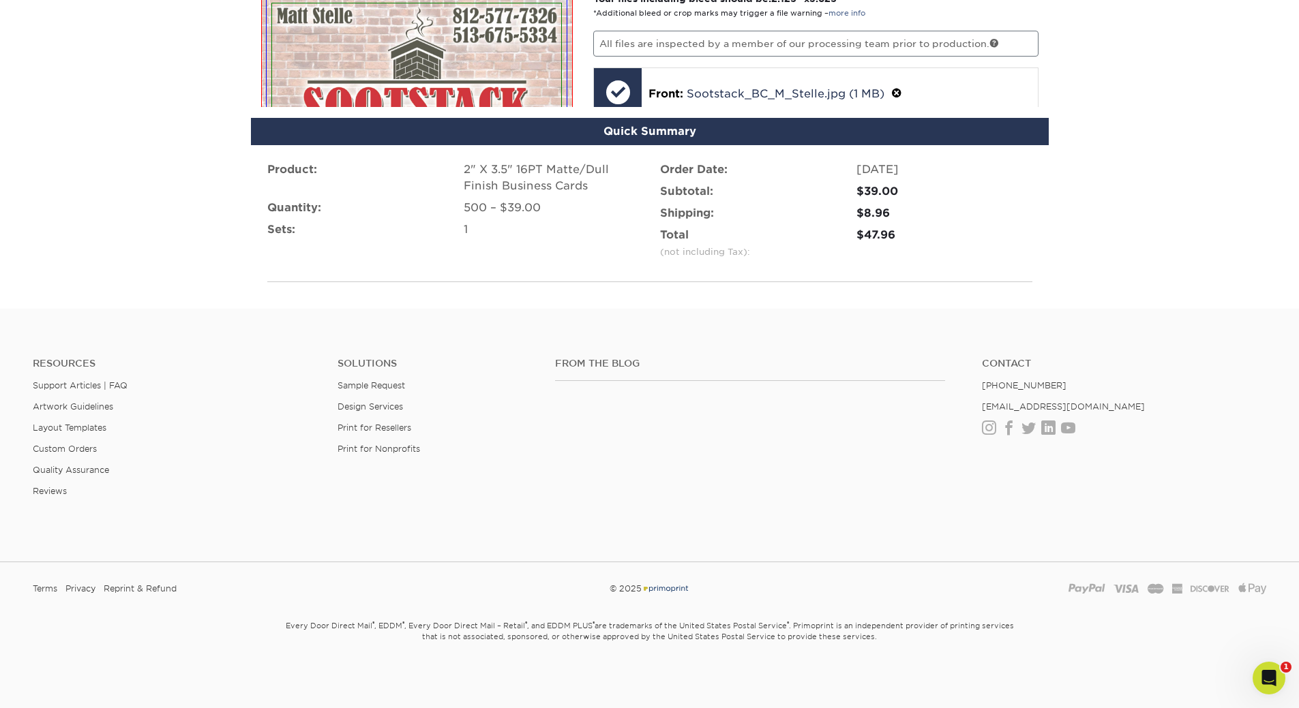
scroll to position [828, 0]
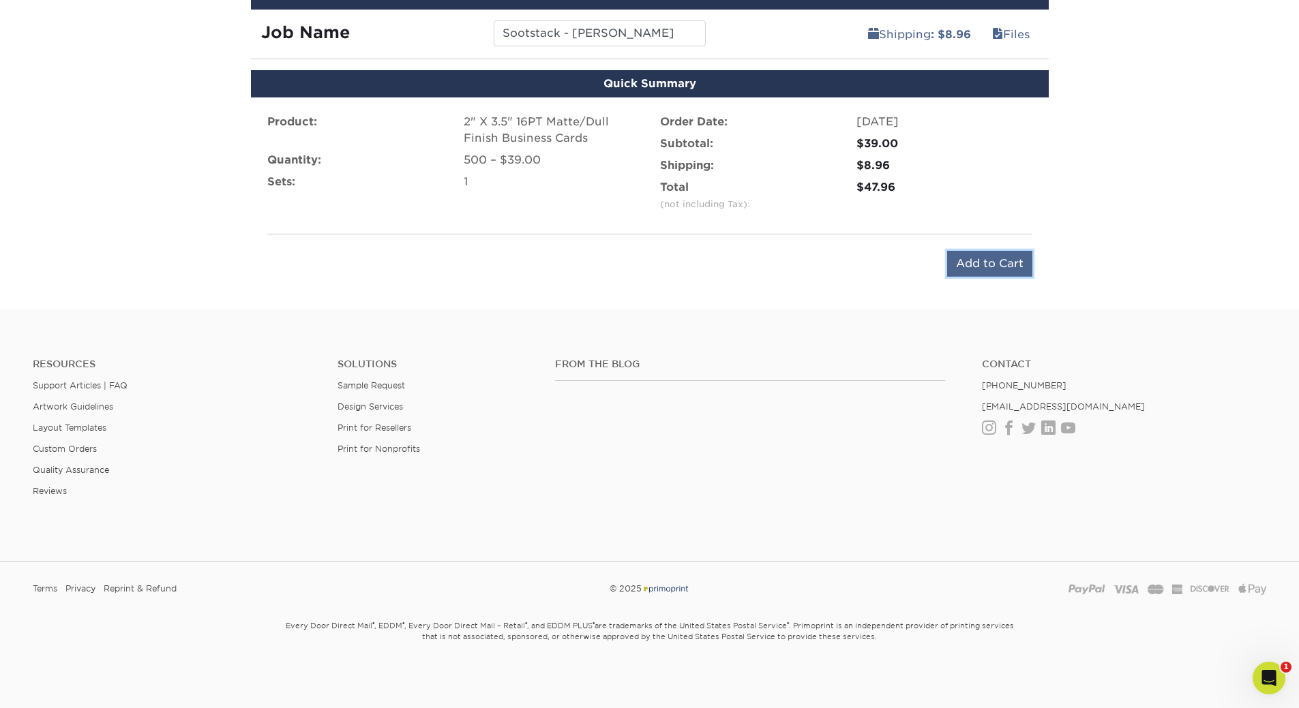
click at [987, 265] on input "Add to Cart" at bounding box center [989, 264] width 85 height 26
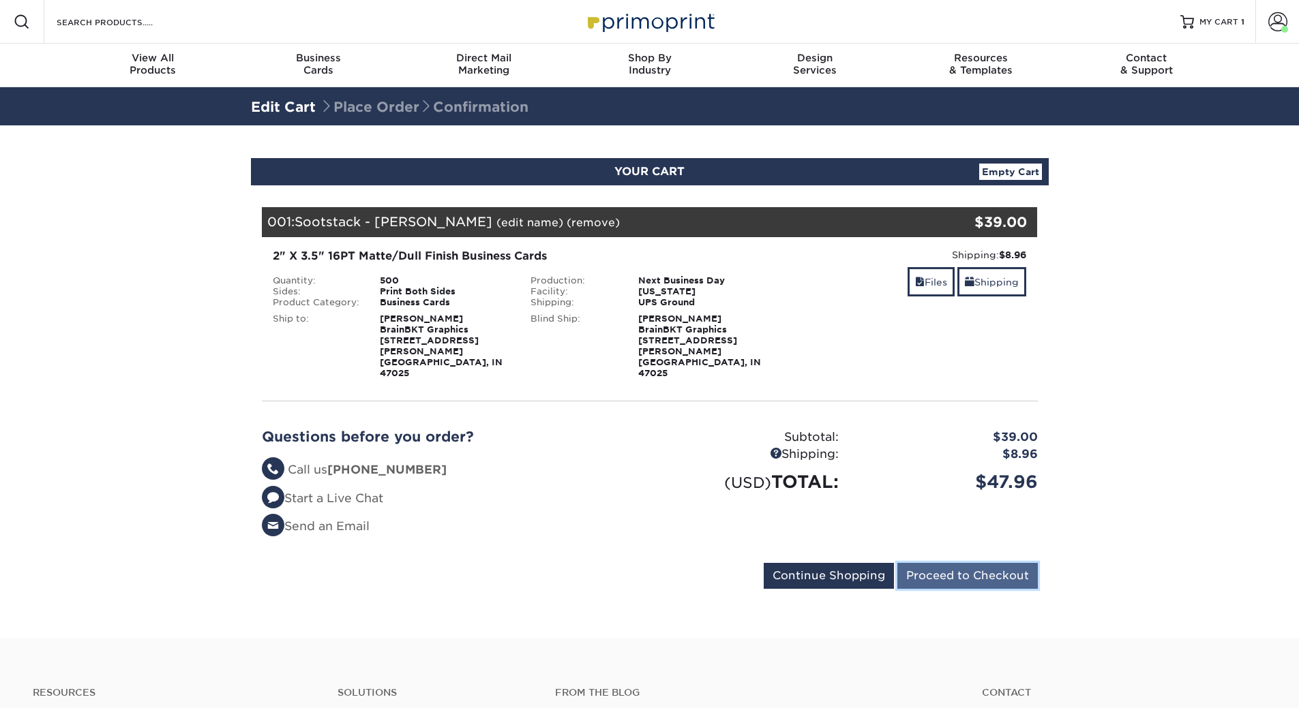
click at [958, 563] on input "Proceed to Checkout" at bounding box center [967, 576] width 140 height 26
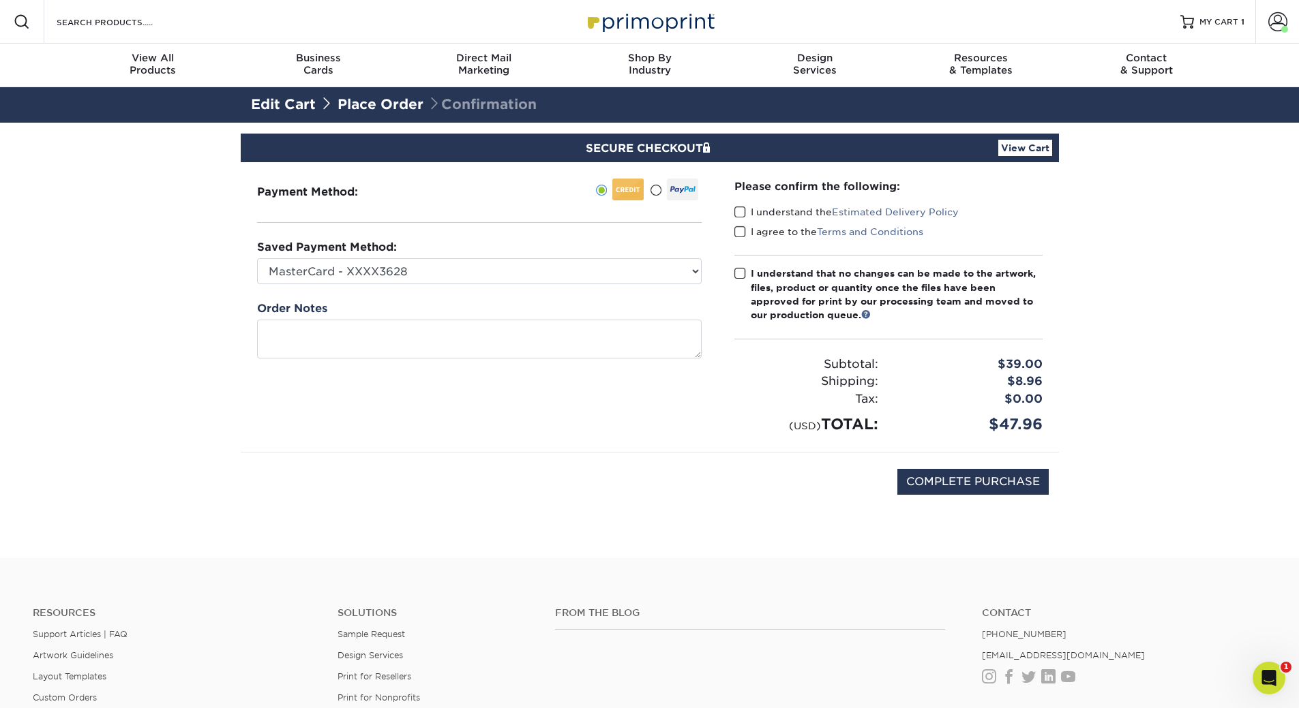
click at [742, 214] on span at bounding box center [740, 212] width 12 height 13
click at [0, 0] on input "I understand the Estimated Delivery Policy" at bounding box center [0, 0] width 0 height 0
click at [746, 232] on label "I agree to the Terms and Conditions" at bounding box center [828, 232] width 189 height 14
click at [0, 0] on input "I agree to the Terms and Conditions" at bounding box center [0, 0] width 0 height 0
click at [742, 232] on span at bounding box center [740, 232] width 12 height 13
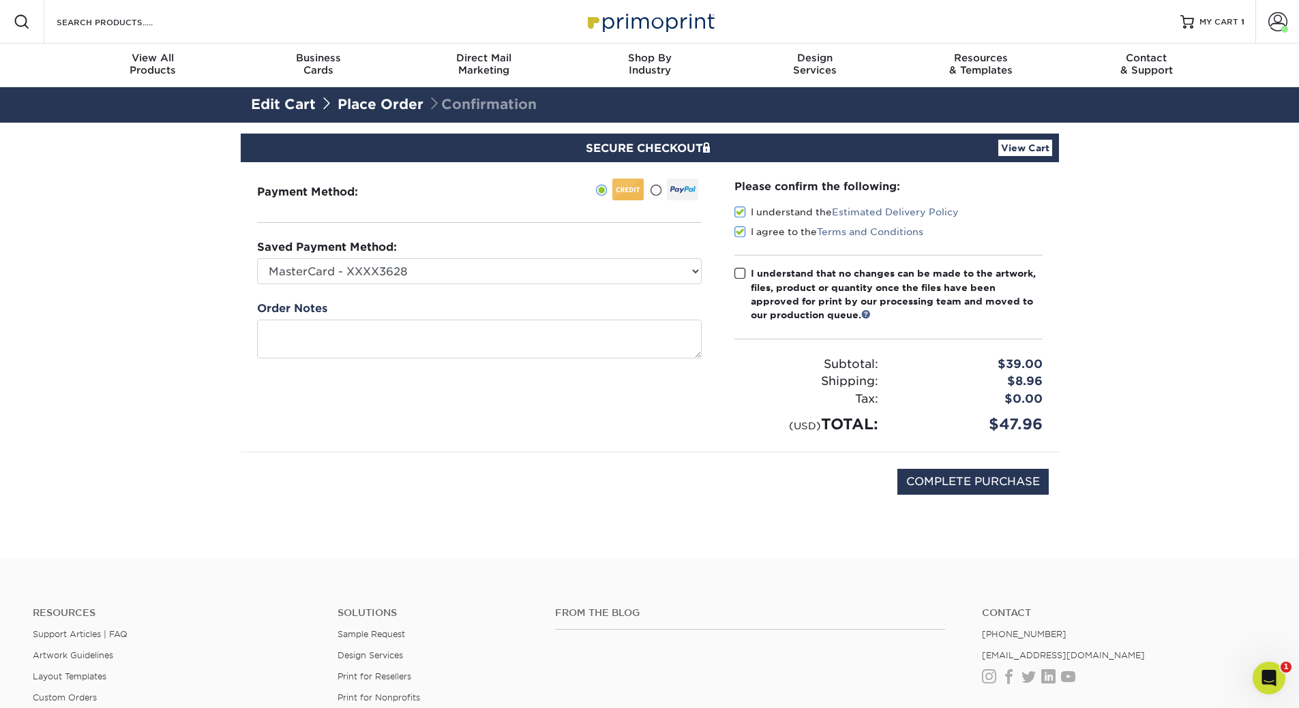
click at [0, 0] on input "I agree to the Terms and Conditions" at bounding box center [0, 0] width 0 height 0
click at [743, 232] on span at bounding box center [740, 232] width 12 height 13
click at [0, 0] on input "I agree to the Terms and Conditions" at bounding box center [0, 0] width 0 height 0
click at [740, 271] on span at bounding box center [740, 273] width 12 height 13
click at [0, 0] on input "I understand that no changes can be made to the artwork, files, product or quan…" at bounding box center [0, 0] width 0 height 0
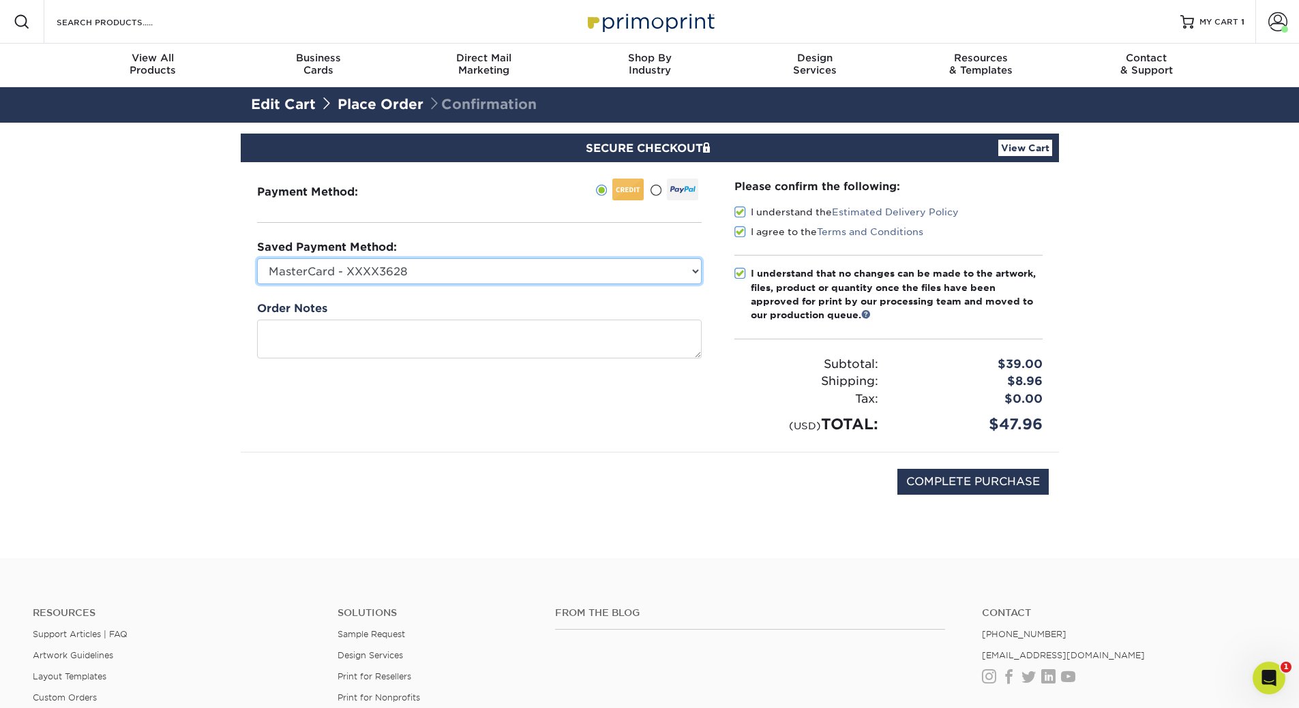
click at [472, 279] on select "MasterCard - XXXX3628 Visa - XXXX7344 MasterCard - XXXX3079 New Credit Card" at bounding box center [479, 271] width 445 height 26
select select "74500"
click at [257, 258] on select "MasterCard - XXXX3628 Visa - XXXX7344 MasterCard - XXXX3079 New Credit Card" at bounding box center [479, 271] width 445 height 26
click at [976, 480] on input "COMPLETE PURCHASE" at bounding box center [972, 482] width 151 height 26
type input "PROCESSING, PLEASE WAIT..."
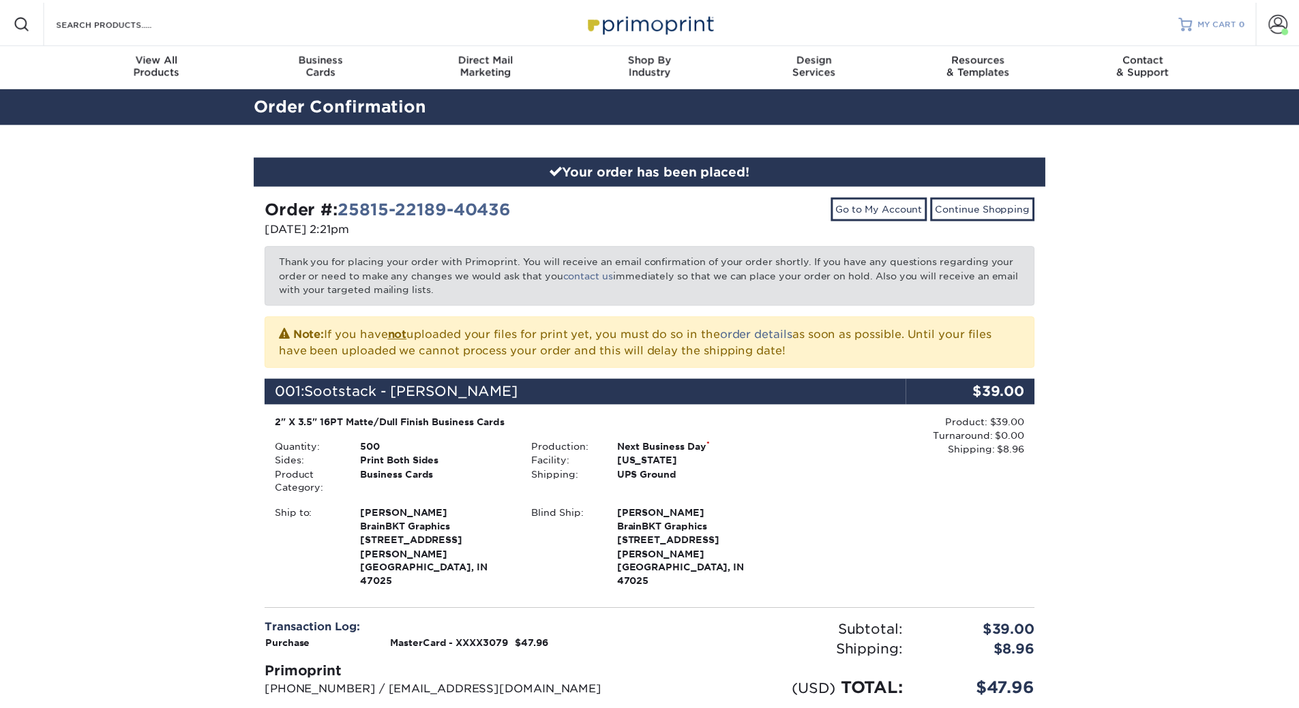
scroll to position [507, 0]
